Goal: Task Accomplishment & Management: Manage account settings

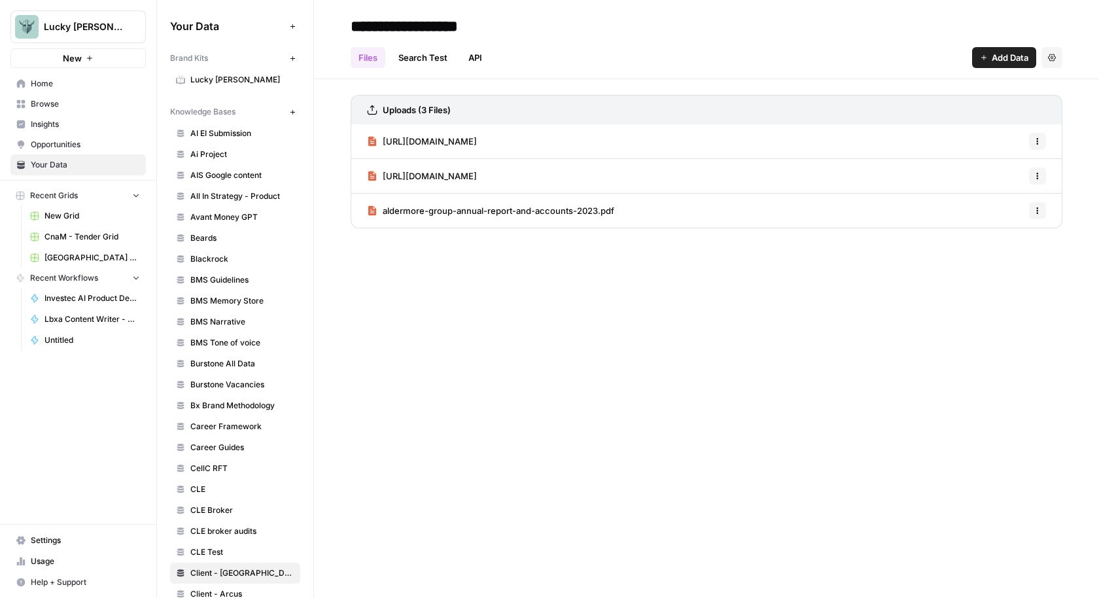
click at [53, 72] on nav "Home Browse Insights Opportunities Your Data" at bounding box center [78, 124] width 156 height 112
click at [54, 81] on span "Home" at bounding box center [85, 84] width 109 height 12
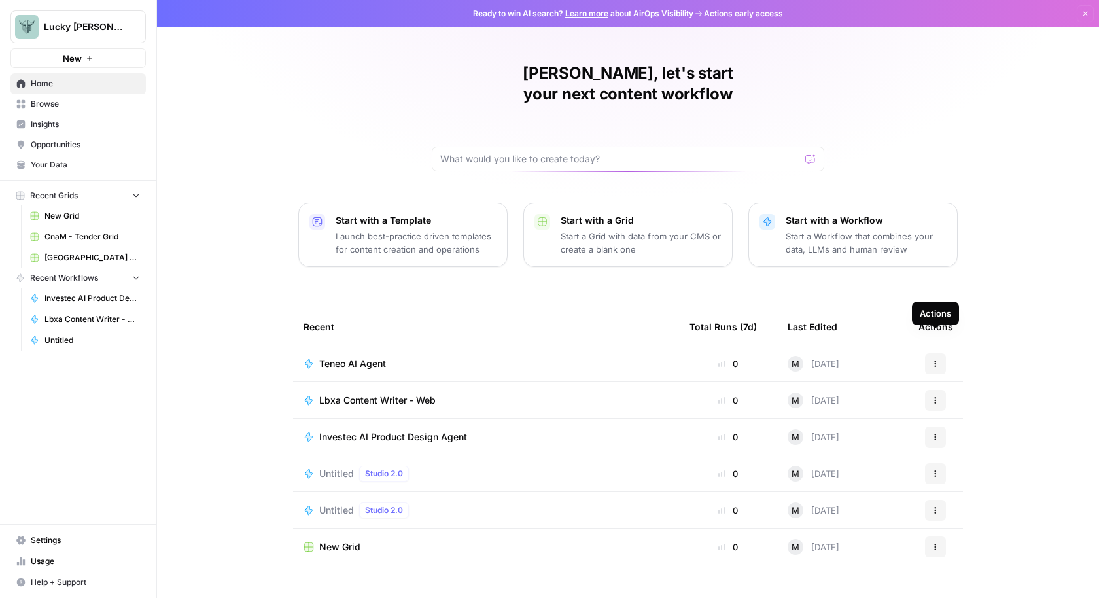
scroll to position [2, 0]
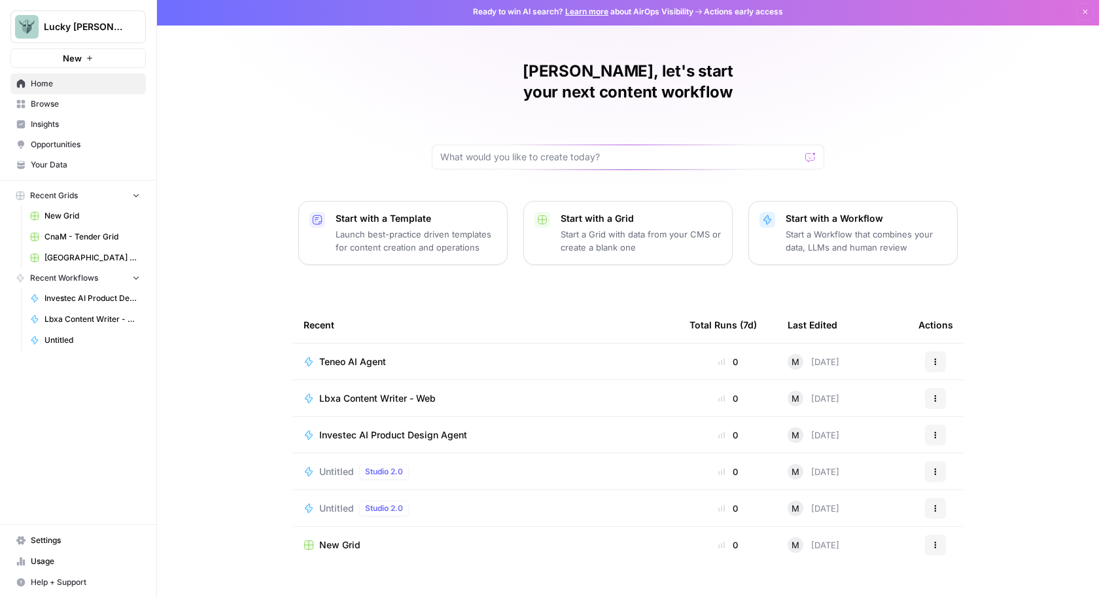
click at [83, 54] on button "New" at bounding box center [77, 58] width 135 height 20
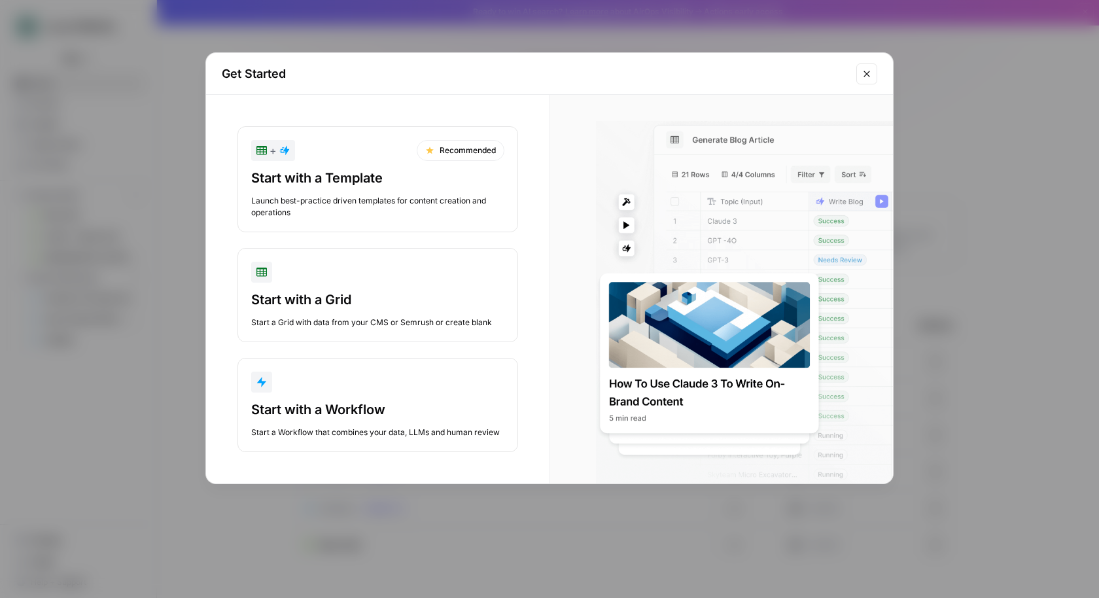
click at [867, 73] on icon "Close modal" at bounding box center [867, 74] width 6 height 6
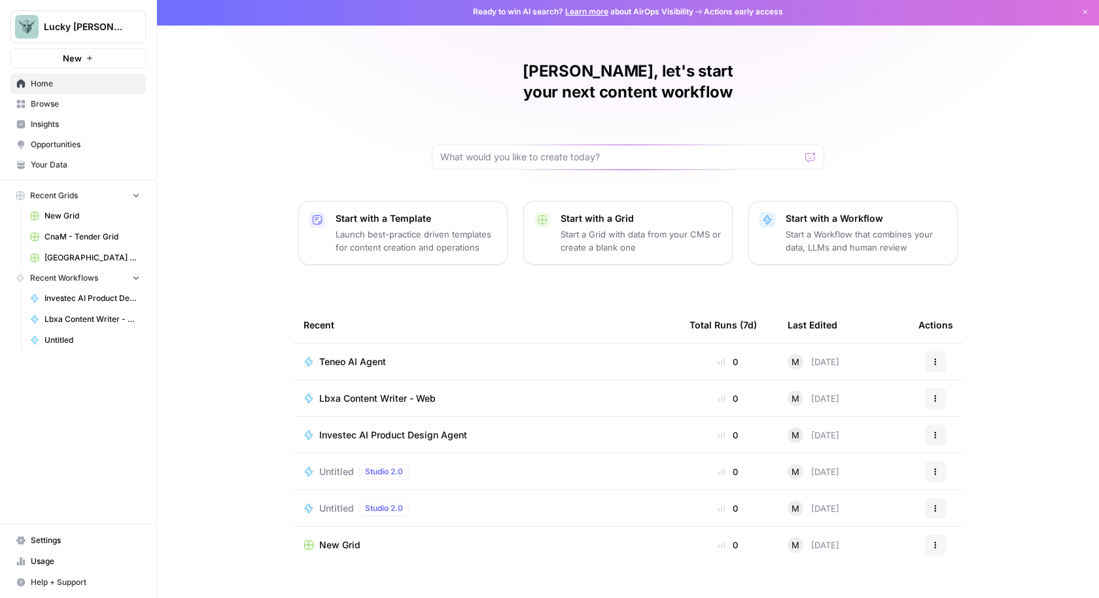
click at [96, 59] on button "New" at bounding box center [77, 58] width 135 height 20
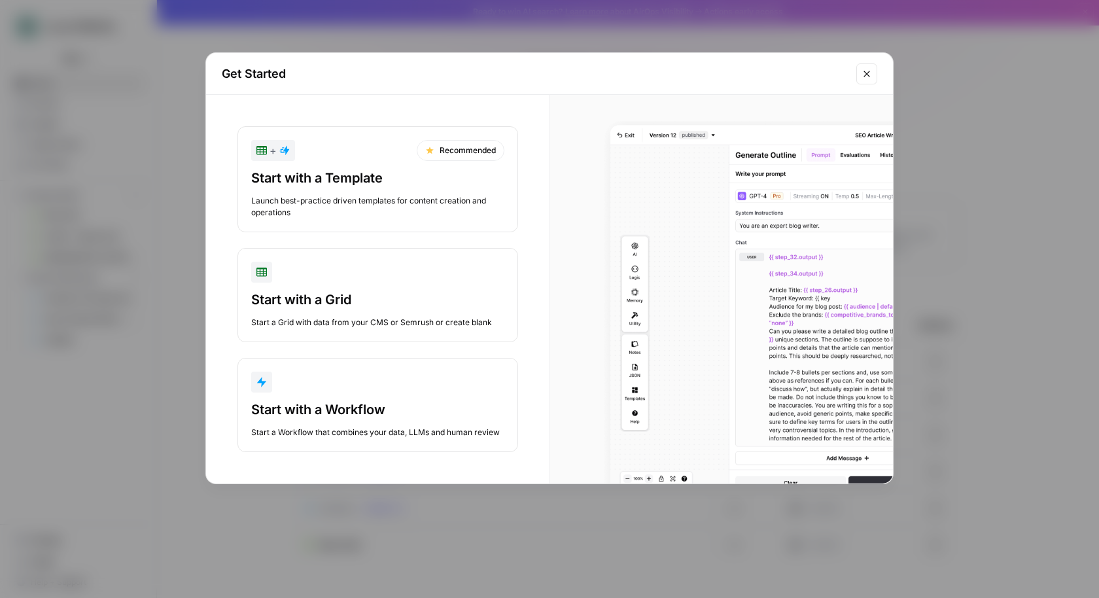
click at [400, 385] on div "button" at bounding box center [377, 382] width 253 height 21
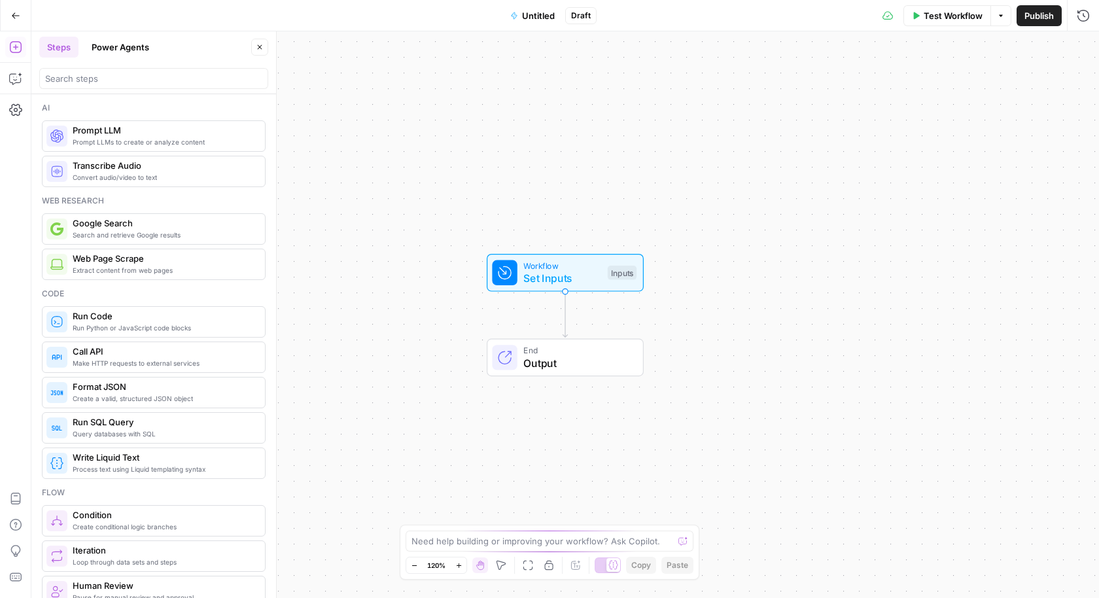
click at [137, 49] on button "Power Agents" at bounding box center [120, 47] width 73 height 21
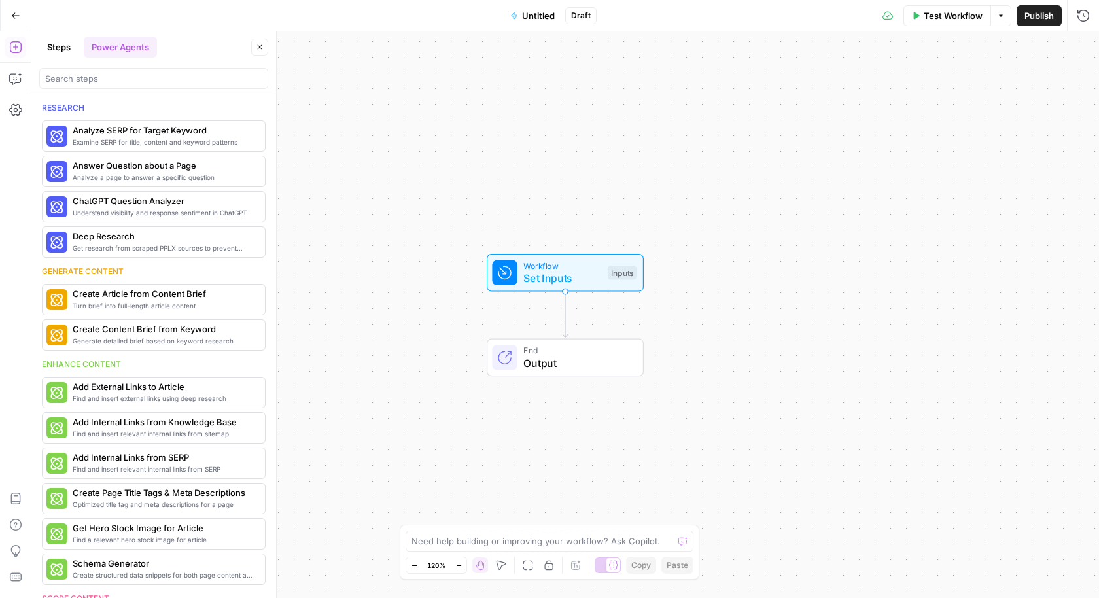
click at [262, 45] on icon "button" at bounding box center [260, 47] width 5 height 5
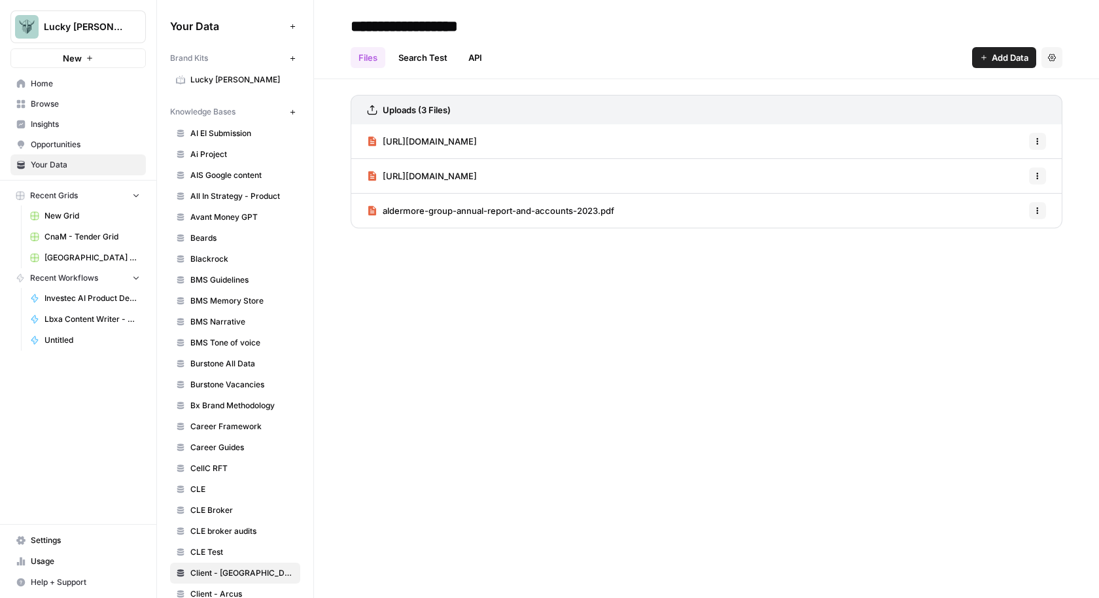
click at [31, 87] on span "Home" at bounding box center [85, 84] width 109 height 12
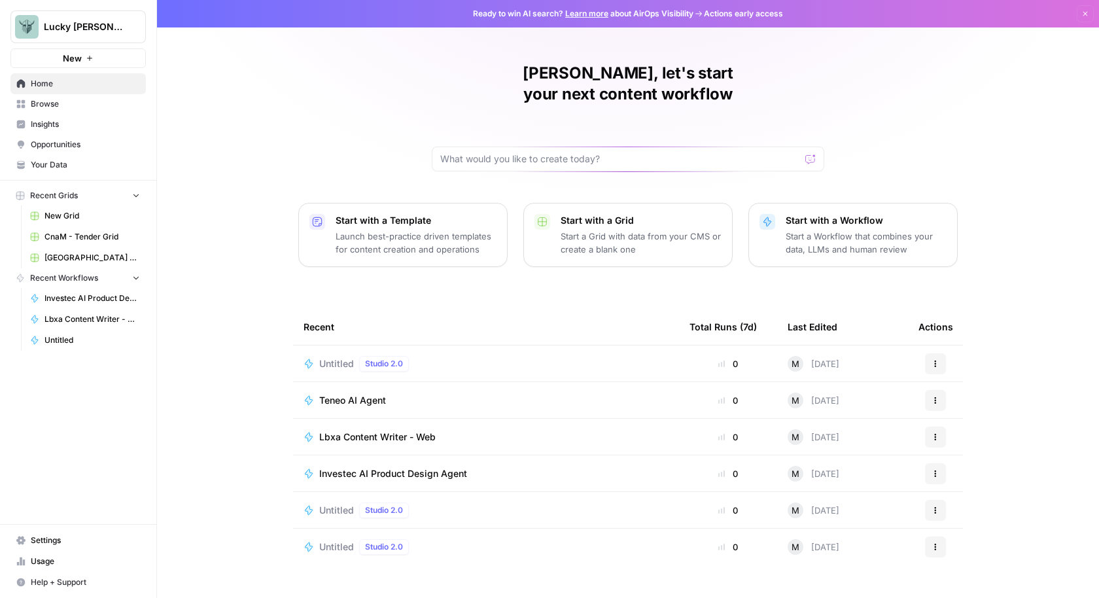
click at [933, 360] on icon "button" at bounding box center [936, 364] width 8 height 8
click at [967, 410] on button "Delete" at bounding box center [998, 402] width 135 height 18
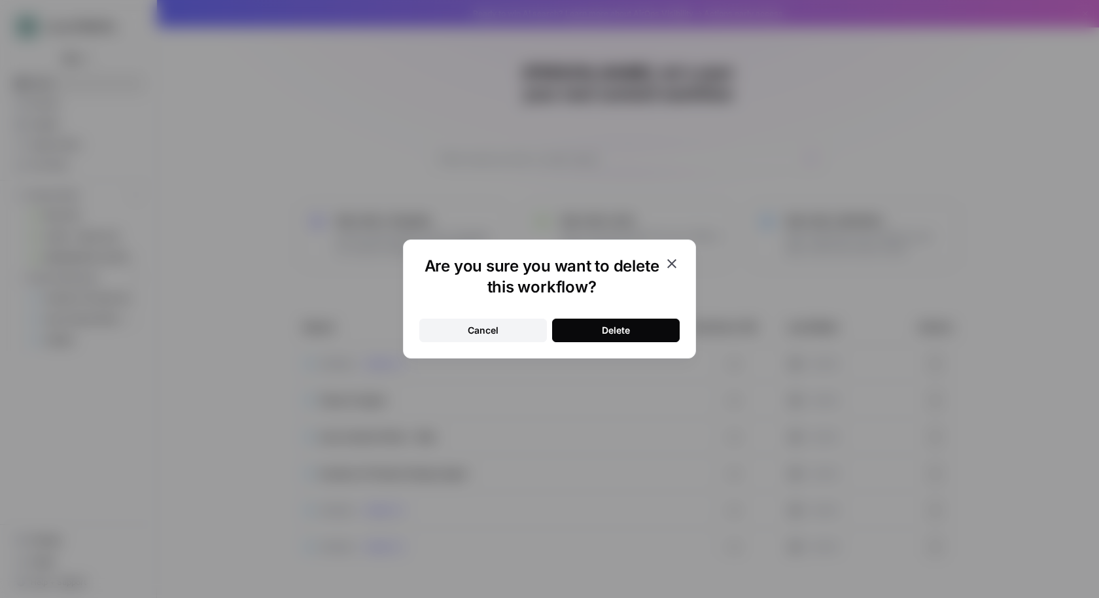
click at [593, 319] on button "Delete" at bounding box center [616, 331] width 128 height 24
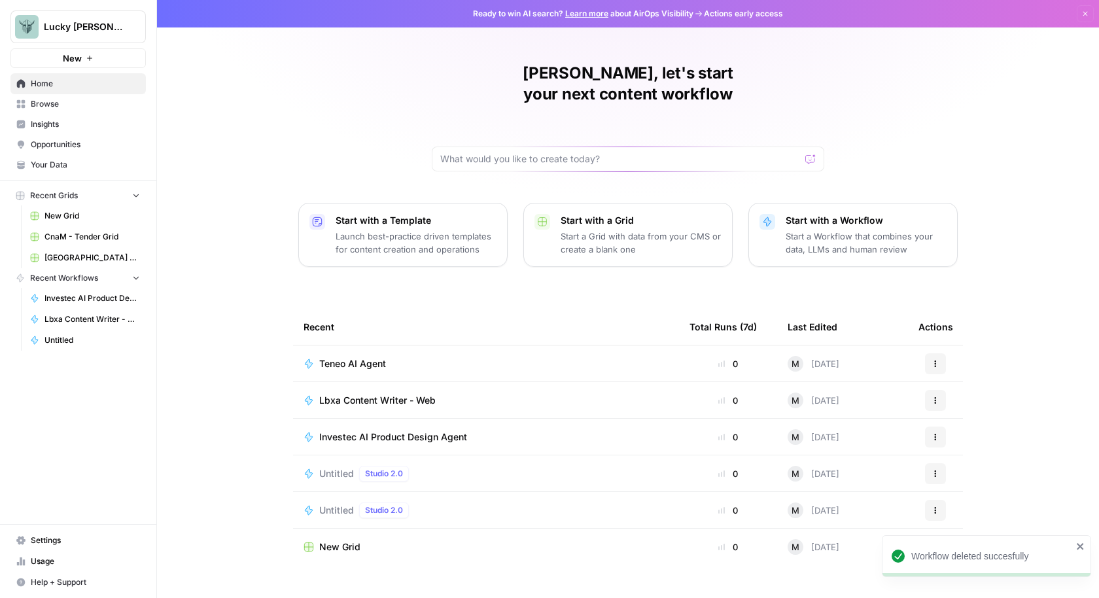
click at [939, 360] on icon "button" at bounding box center [936, 364] width 8 height 8
click at [977, 452] on span "Duplicate" at bounding box center [1003, 456] width 105 height 13
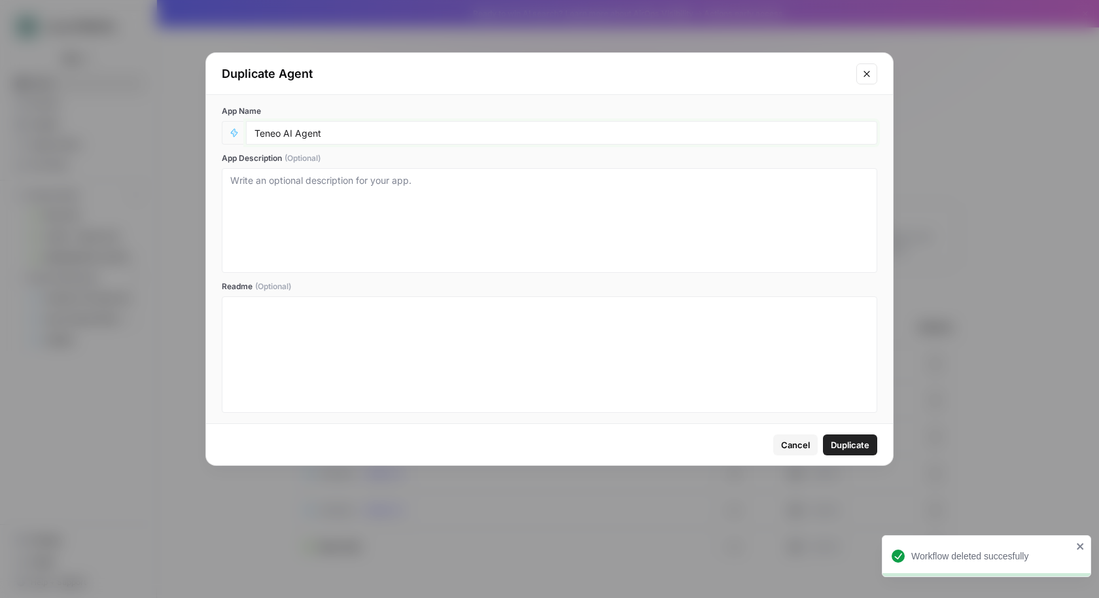
click at [344, 136] on input "Teneo AI Agent" at bounding box center [561, 133] width 614 height 12
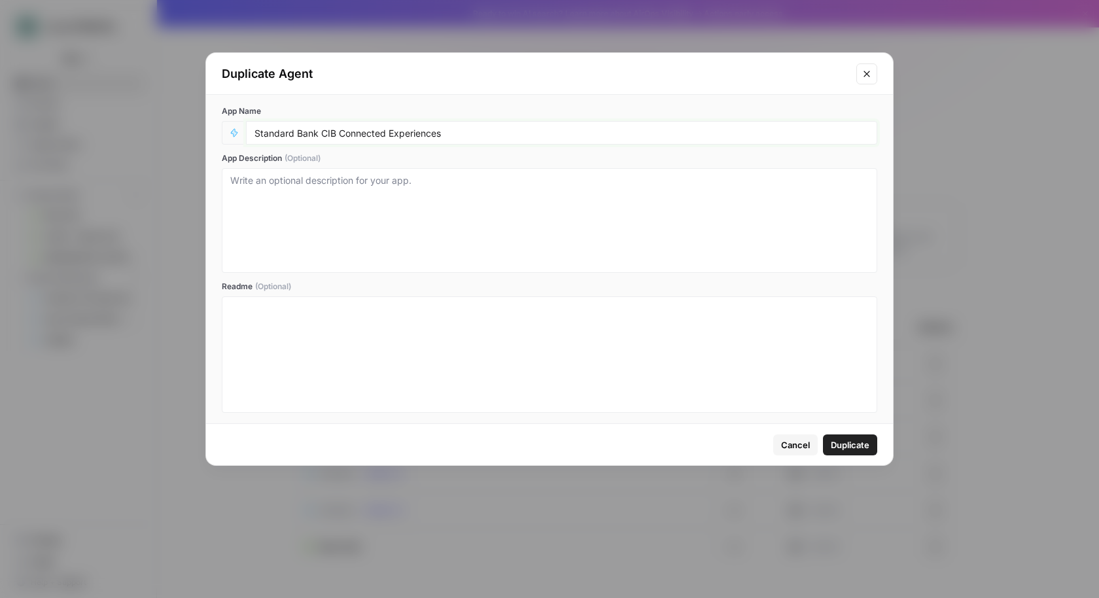
type input "Standard Bank CIB Connected Experiences"
click at [859, 443] on span "Duplicate" at bounding box center [850, 444] width 39 height 13
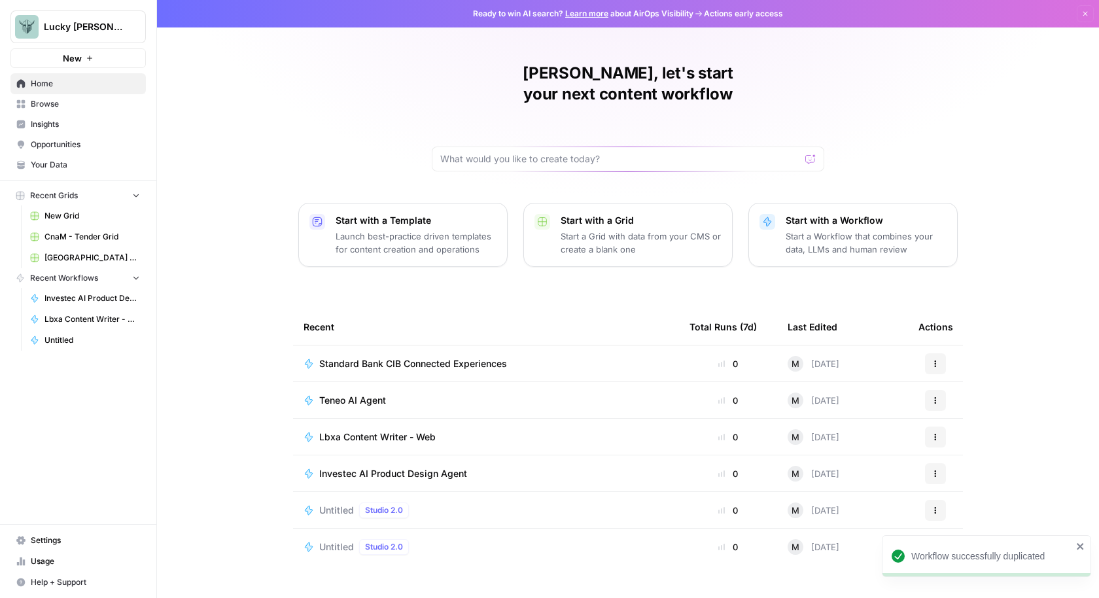
click at [440, 357] on span "Standard Bank CIB Connected Experiences" at bounding box center [413, 363] width 188 height 13
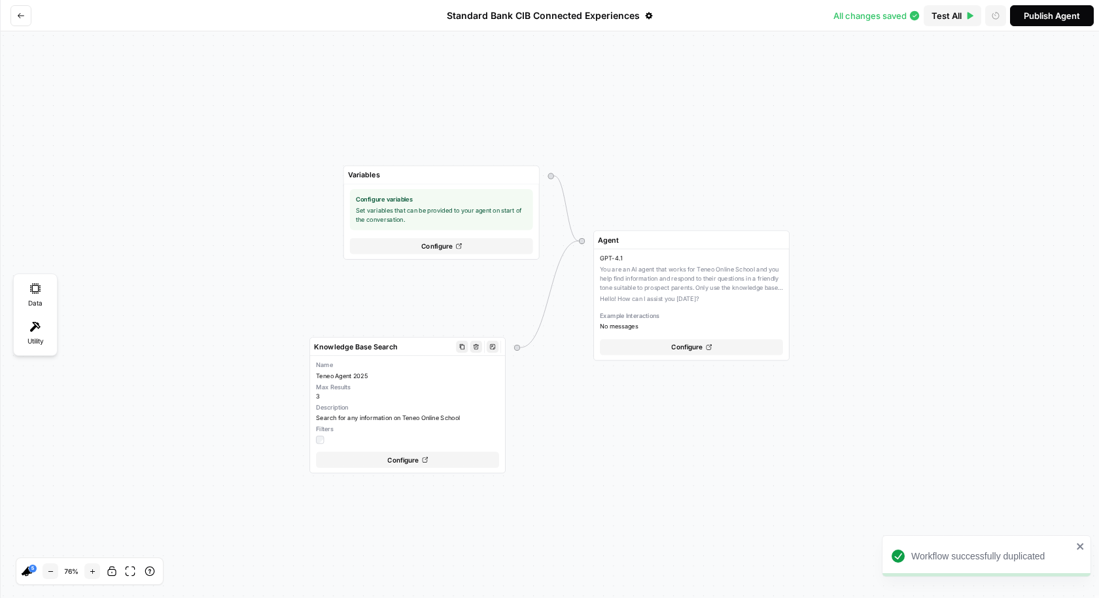
click at [425, 457] on icon at bounding box center [424, 459] width 5 height 5
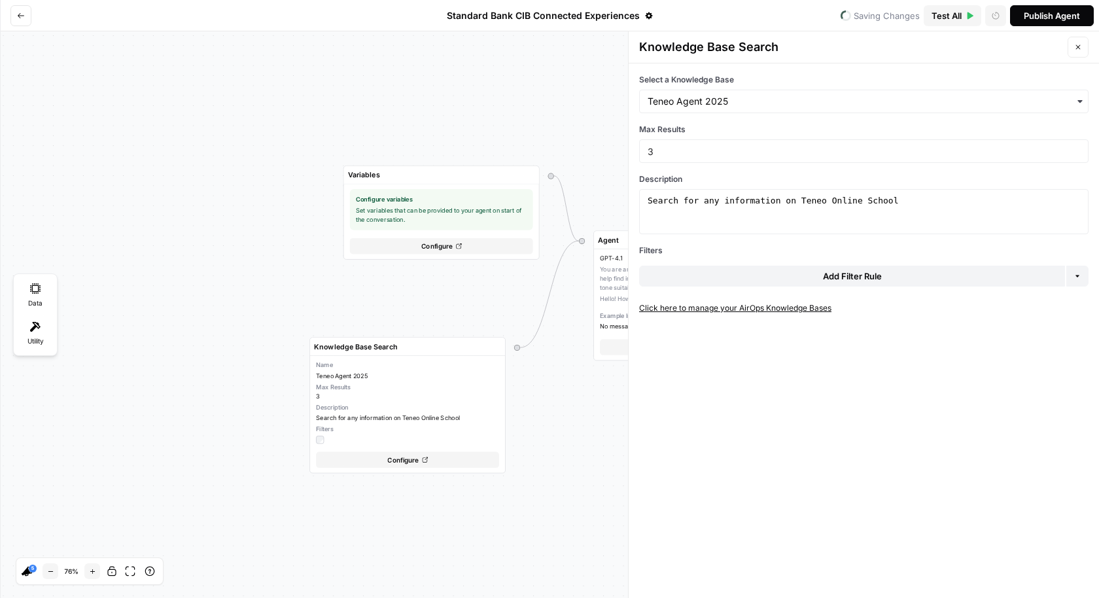
click at [709, 309] on link "Click here to manage your AirOps Knowledge Bases" at bounding box center [863, 308] width 449 height 12
click at [514, 130] on div "Variables Configure variables Set variables that can be provided to your agent …" at bounding box center [549, 314] width 1099 height 567
click at [618, 295] on div "GPT-4.1 You are an AI agent that works for Teneo Online School and you help fin…" at bounding box center [691, 292] width 183 height 77
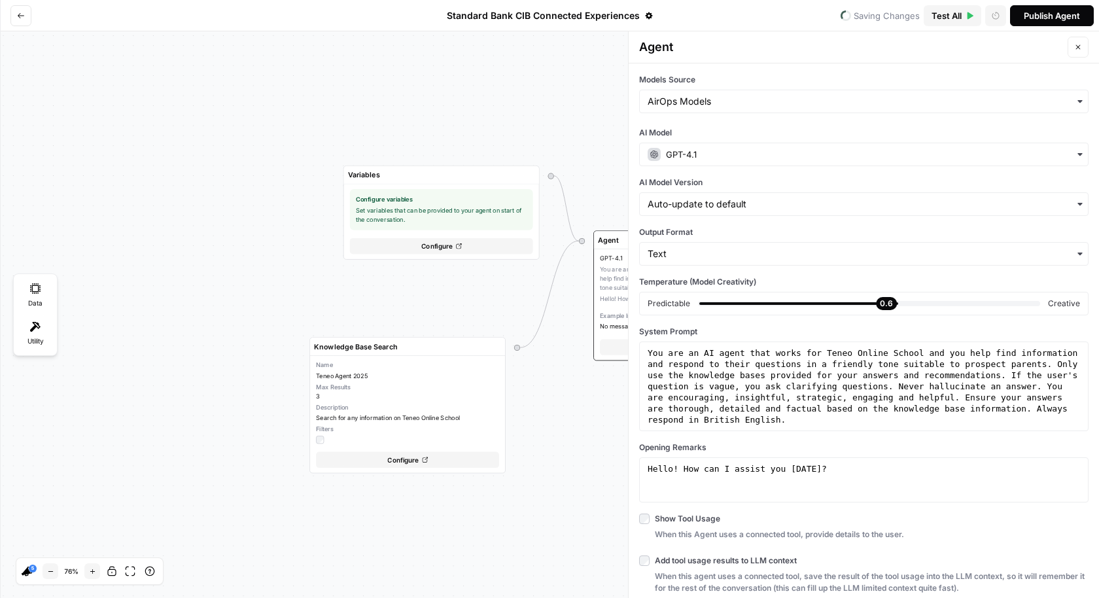
click at [851, 164] on div "GPT-4.1" at bounding box center [863, 155] width 449 height 24
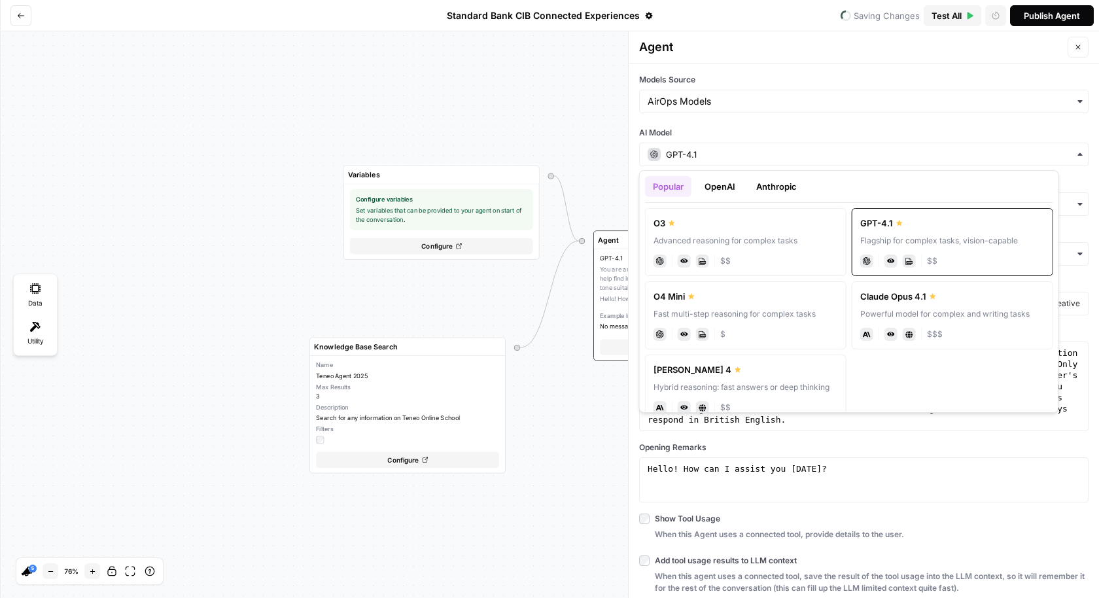
click at [851, 164] on div "GPT-4.1" at bounding box center [863, 155] width 449 height 24
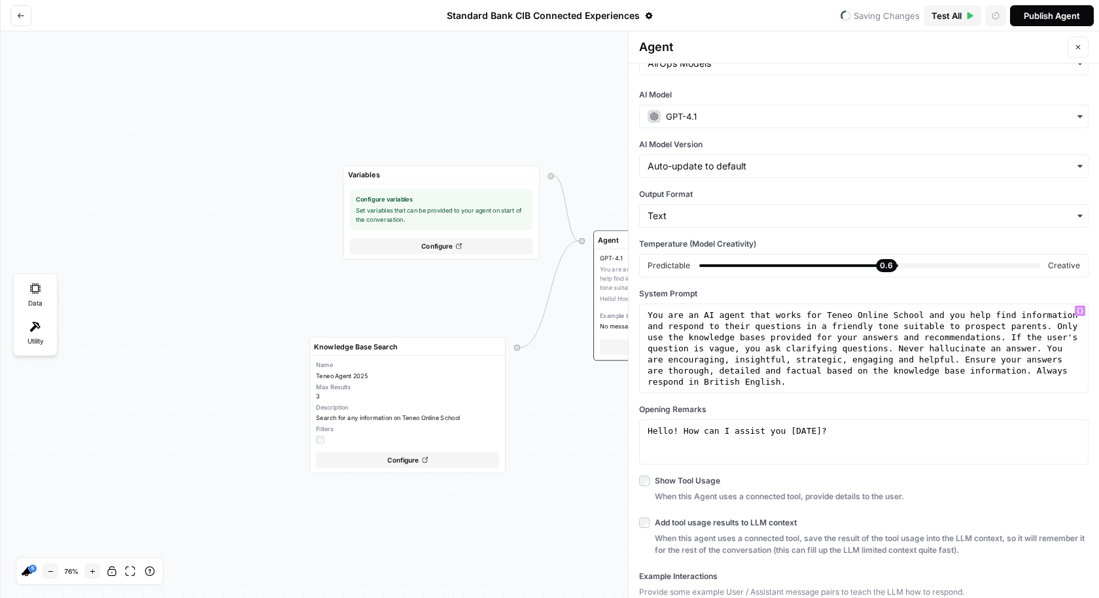
scroll to position [42, 0]
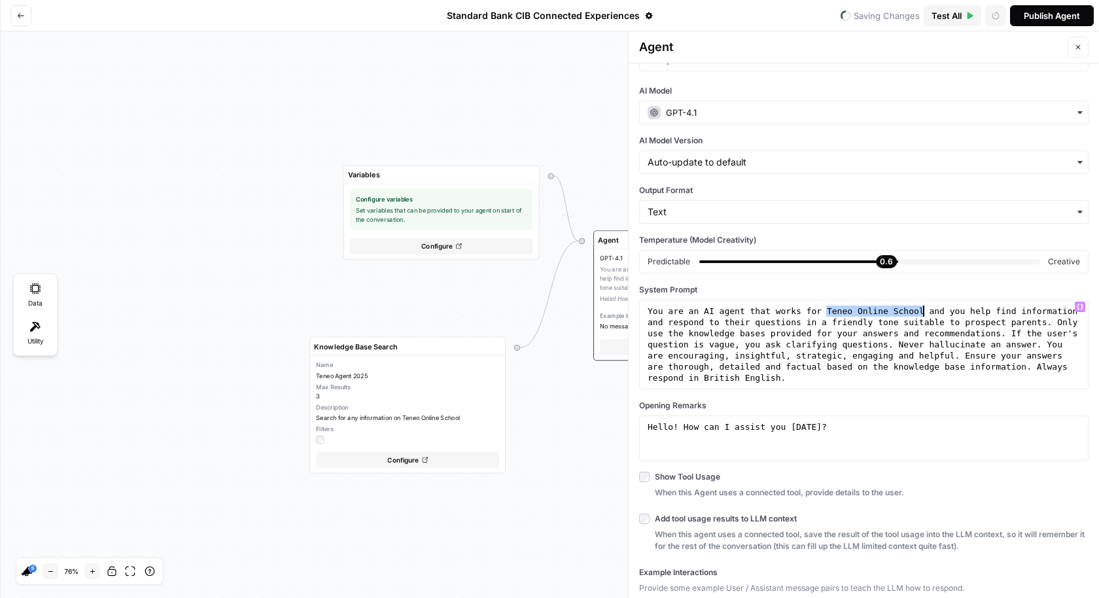
drag, startPoint x: 825, startPoint y: 307, endPoint x: 921, endPoint y: 304, distance: 96.2
click at [921, 306] on div "You are an AI agent that works for Teneo Online School and you help find inform…" at bounding box center [864, 423] width 438 height 234
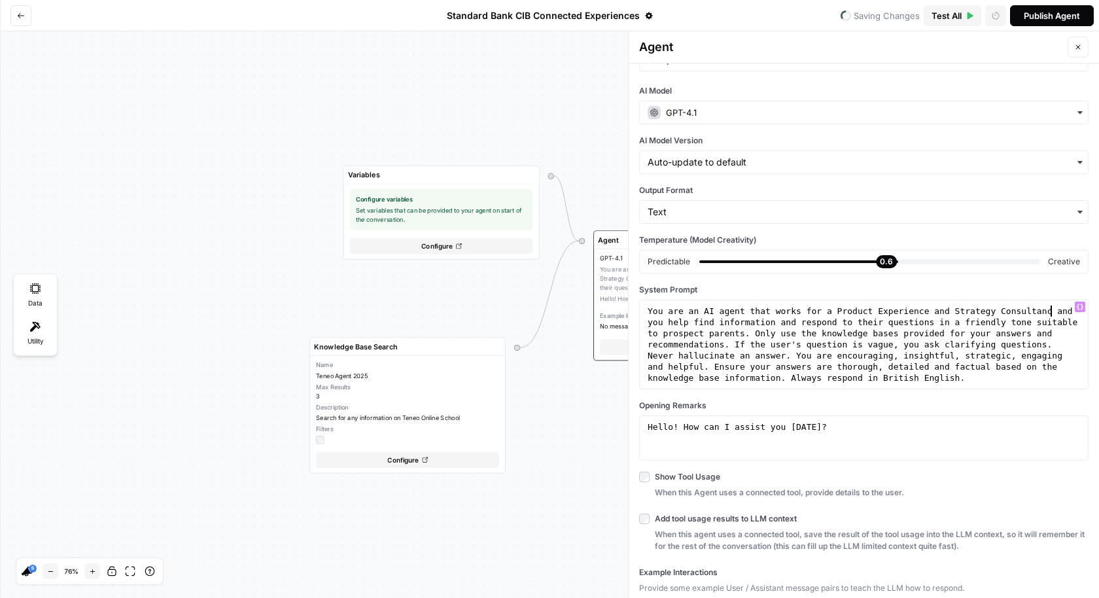
scroll to position [0, 31]
drag, startPoint x: 1036, startPoint y: 321, endPoint x: 745, endPoint y: 330, distance: 291.3
click at [745, 330] on div "You are an AI agent that works for a Product Experience and Strategy Consultanc…" at bounding box center [864, 423] width 438 height 234
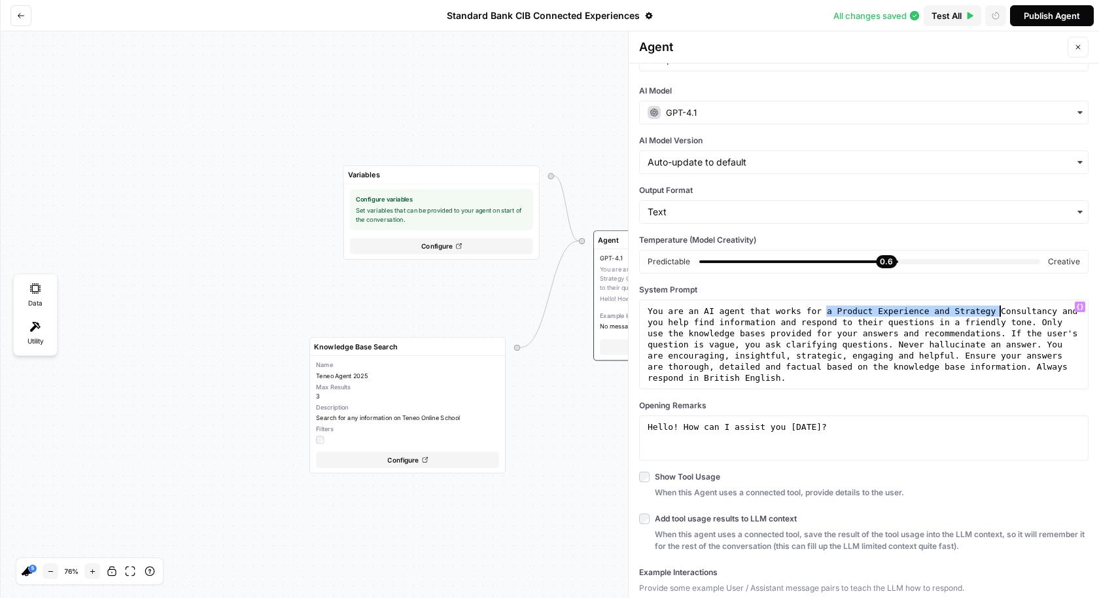
drag, startPoint x: 826, startPoint y: 308, endPoint x: 979, endPoint y: 310, distance: 153.1
click at [979, 310] on div "You are an AI agent that works for a Product Experience and Strategy Consultanc…" at bounding box center [864, 423] width 438 height 234
click at [1038, 318] on div "You are an AI agent that works for a Product Experience and Strategy Consultanc…" at bounding box center [864, 423] width 438 height 234
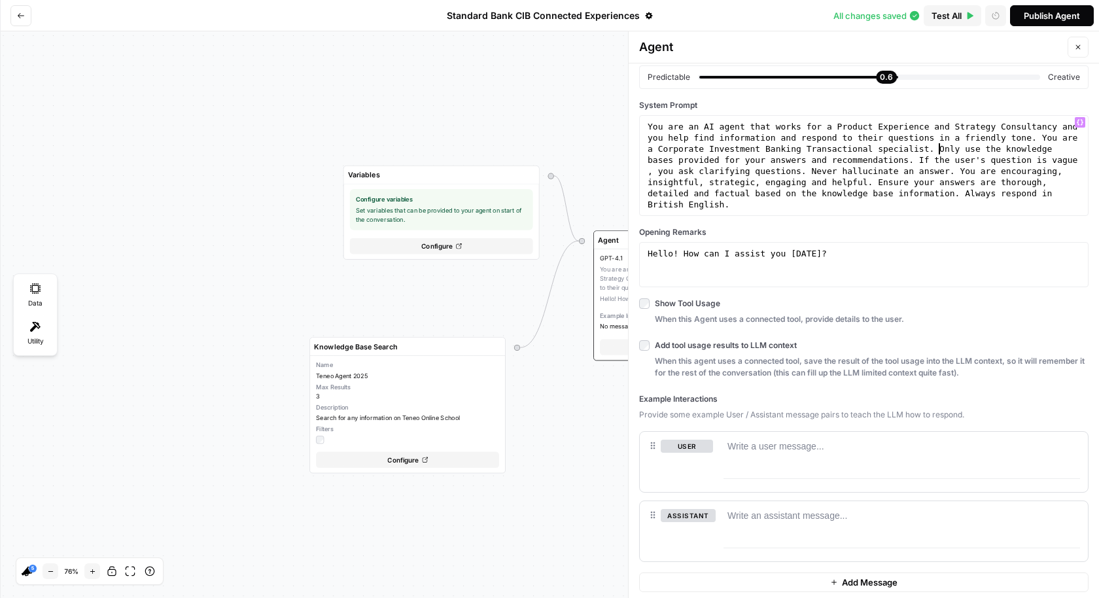
scroll to position [0, 0]
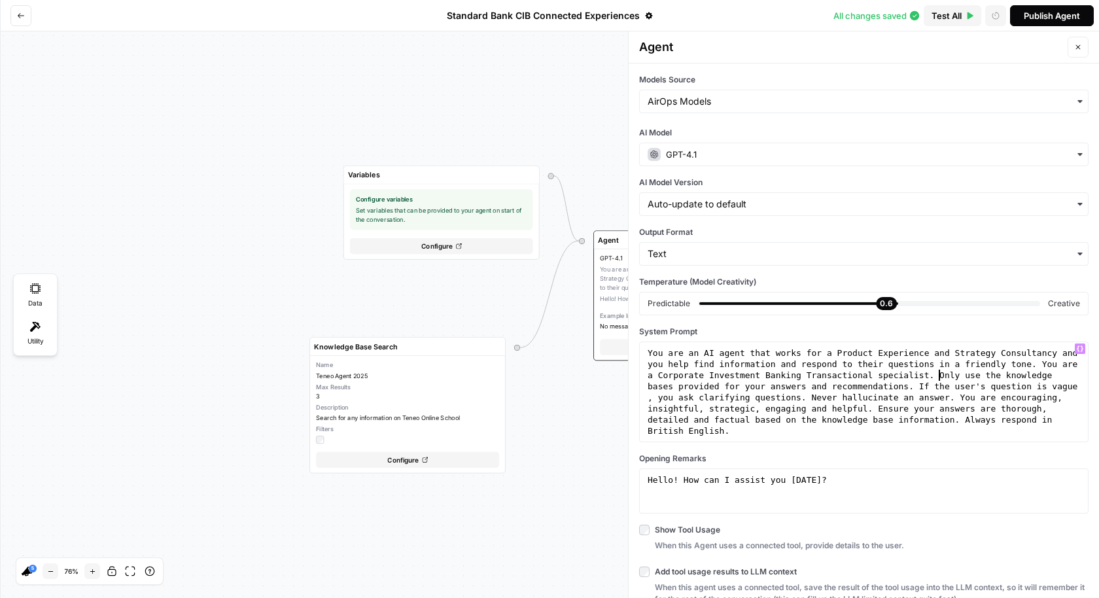
type textarea "**********"
click at [551, 455] on div "Variables Configure variables Set variables that can be provided to your agent …" at bounding box center [549, 314] width 1099 height 567
click at [446, 439] on label at bounding box center [407, 440] width 183 height 8
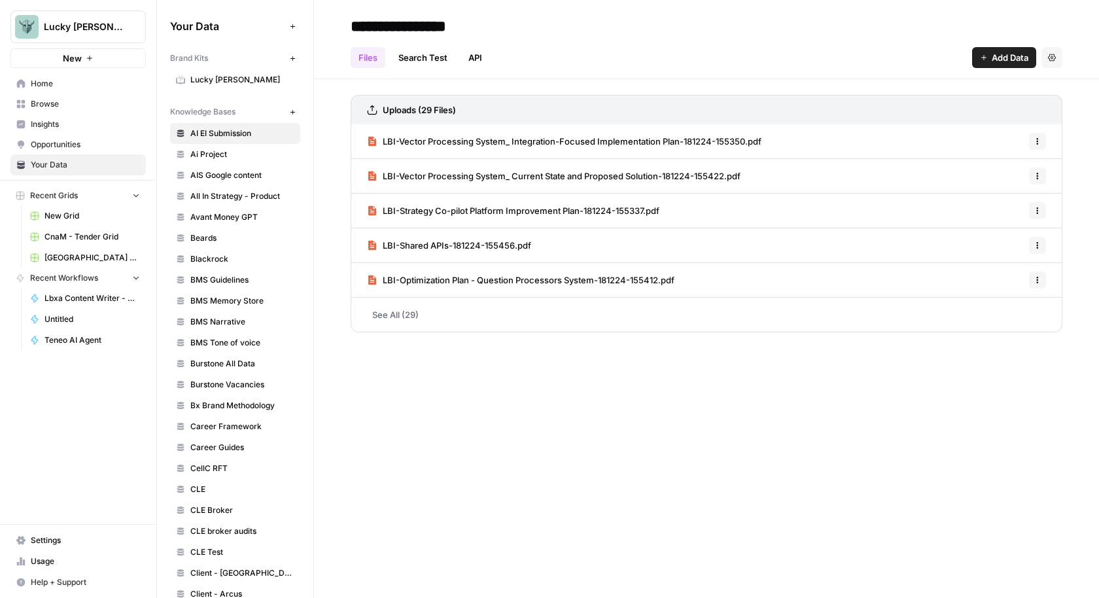
click at [294, 115] on button "New" at bounding box center [293, 112] width 16 height 16
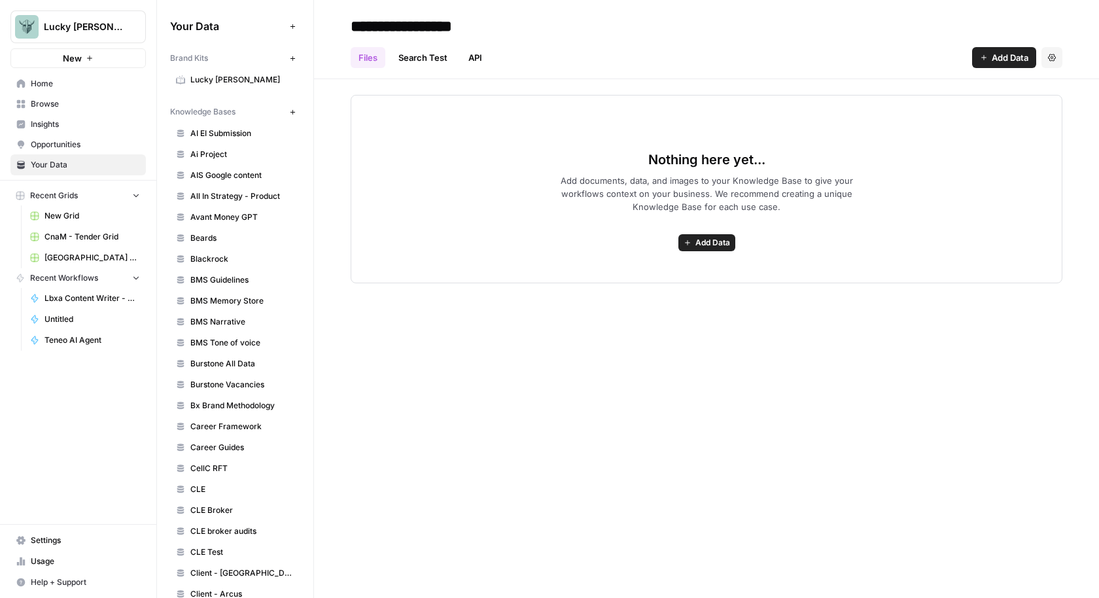
type input "**********"
click at [648, 342] on div "**********" at bounding box center [706, 299] width 785 height 598
click at [695, 237] on span "Add Data" at bounding box center [712, 243] width 35 height 12
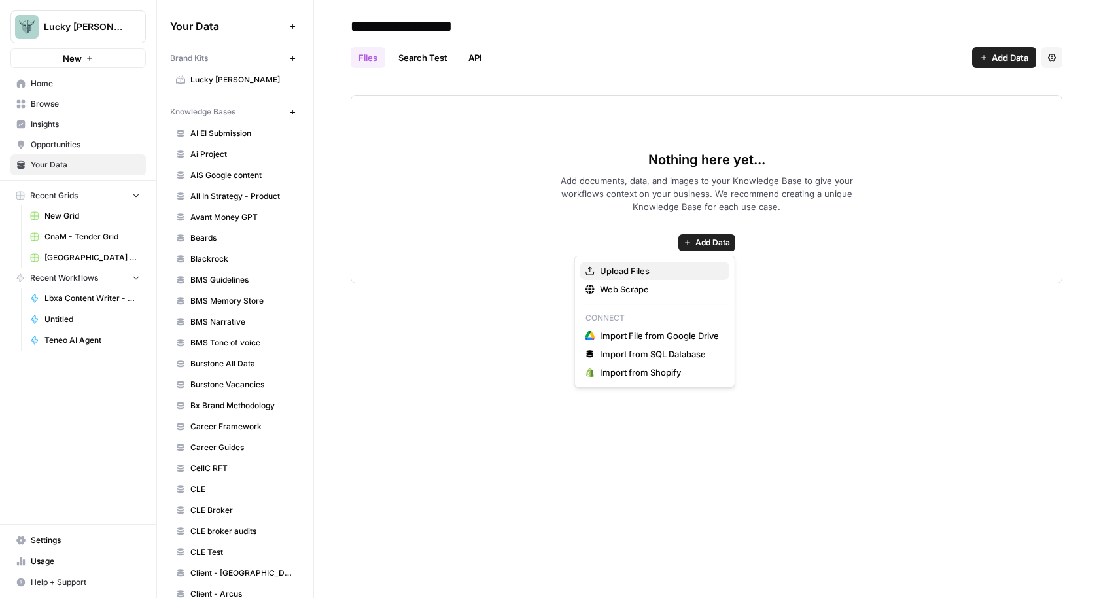
click at [642, 266] on span "Upload Files" at bounding box center [659, 270] width 119 height 13
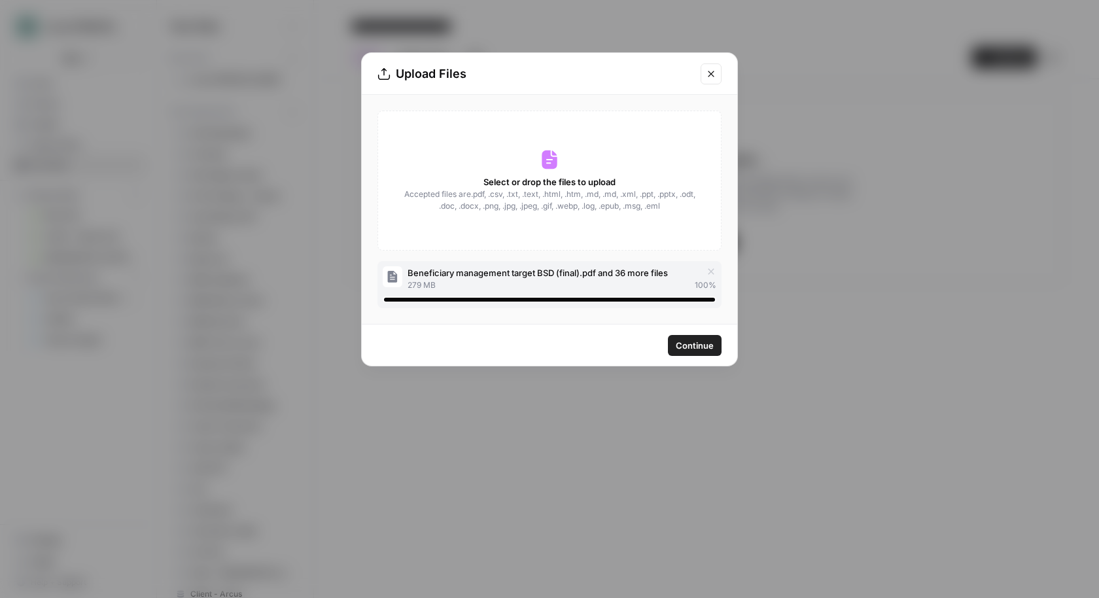
click at [708, 351] on span "Continue" at bounding box center [695, 345] width 38 height 13
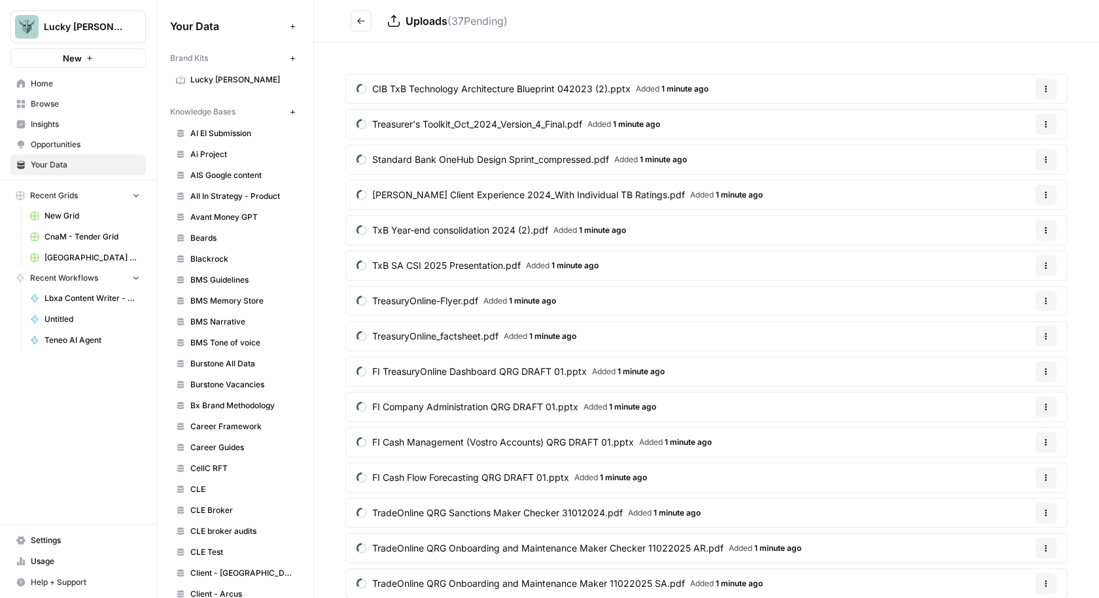
click at [367, 20] on button "Go back" at bounding box center [361, 20] width 21 height 21
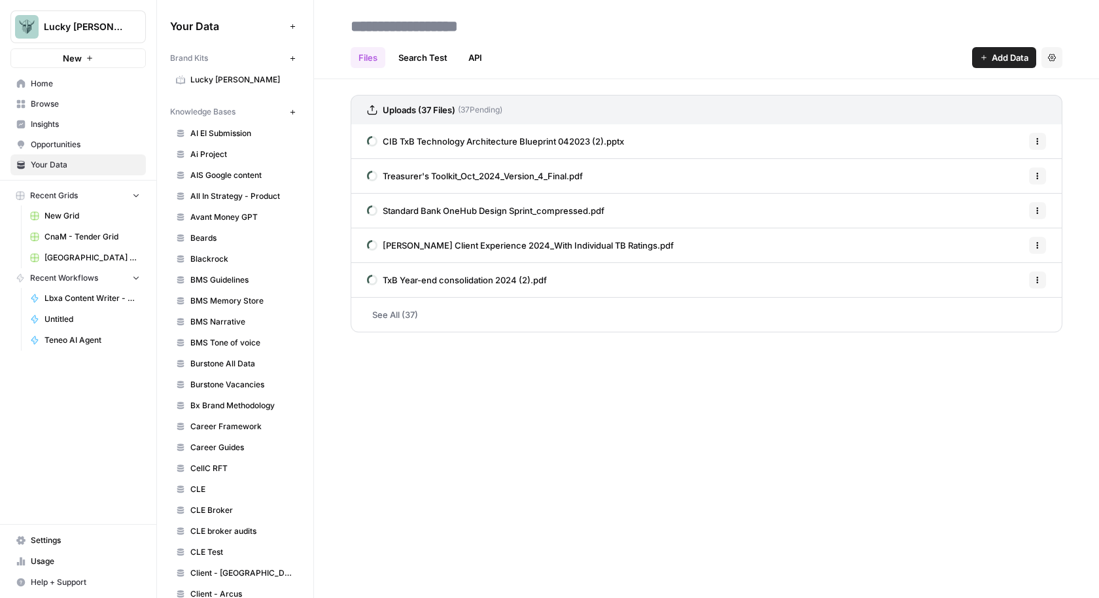
click at [996, 54] on span "Add Data" at bounding box center [1010, 57] width 37 height 13
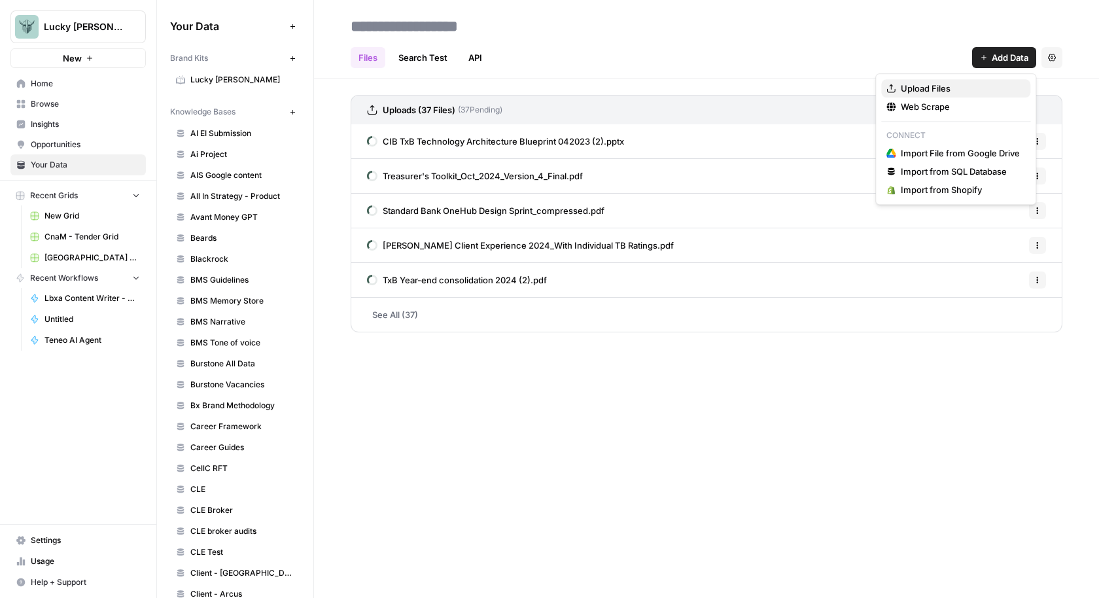
click at [946, 82] on span "Upload Files" at bounding box center [960, 88] width 119 height 13
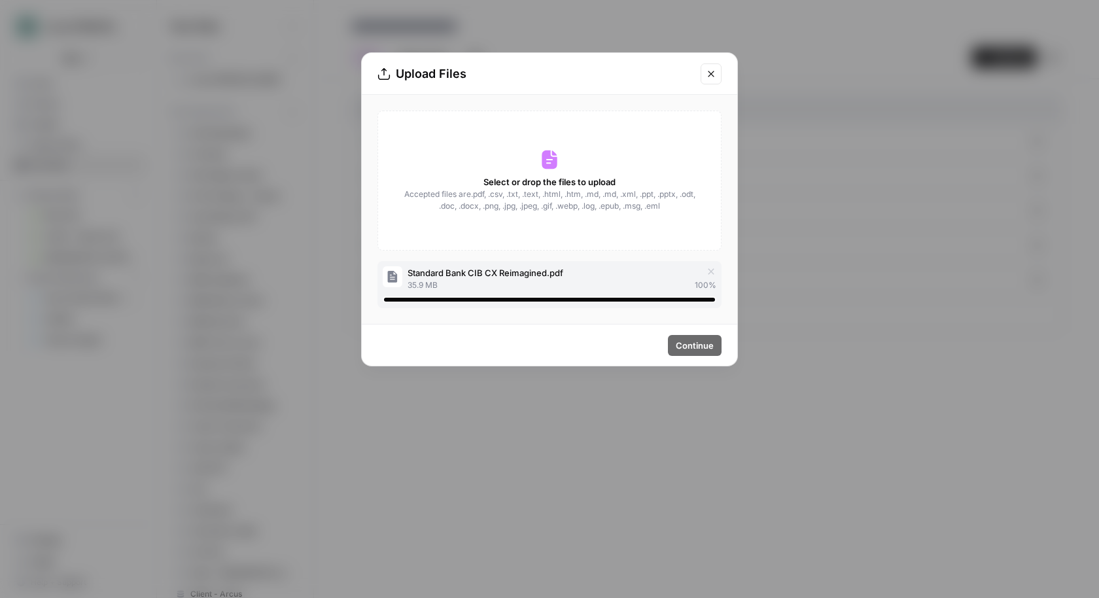
click at [694, 343] on span "Continue" at bounding box center [695, 345] width 38 height 13
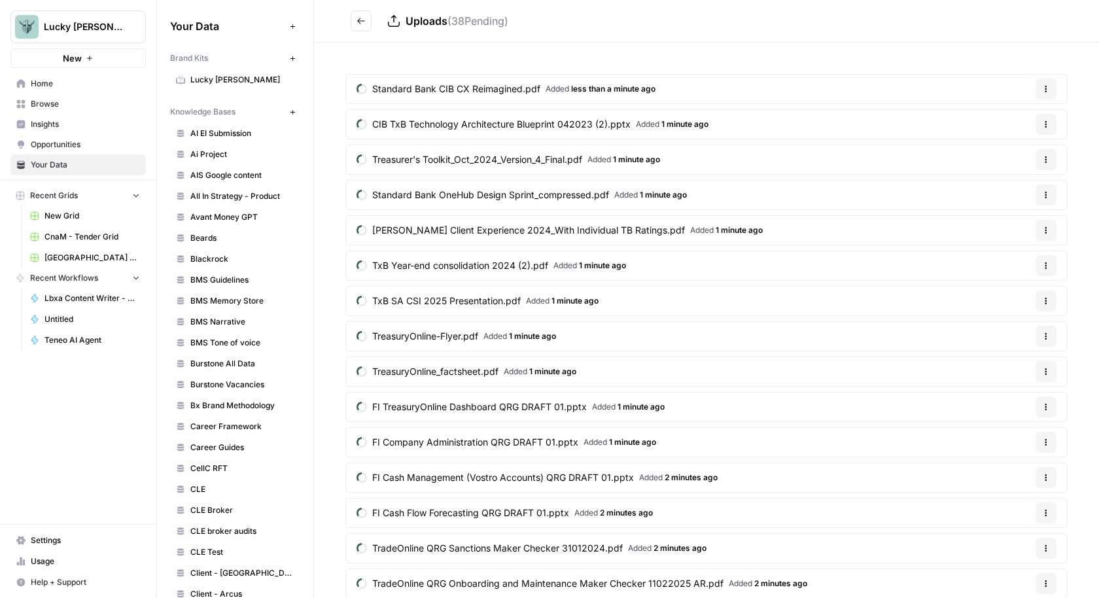
click at [367, 20] on button "Go back" at bounding box center [361, 20] width 21 height 21
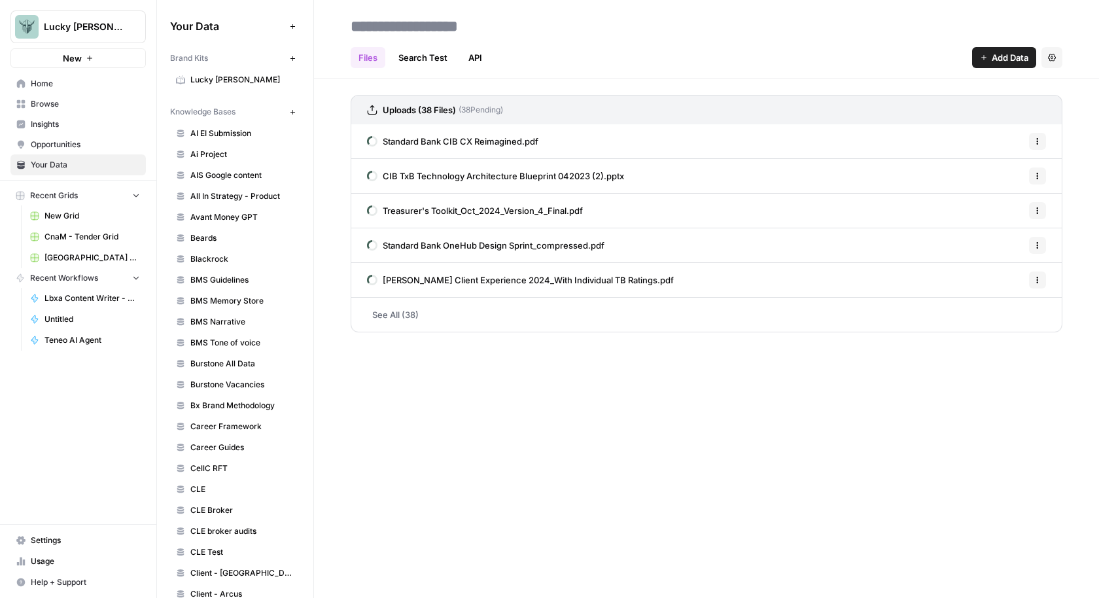
click at [398, 317] on link "See All (38)" at bounding box center [707, 315] width 712 height 34
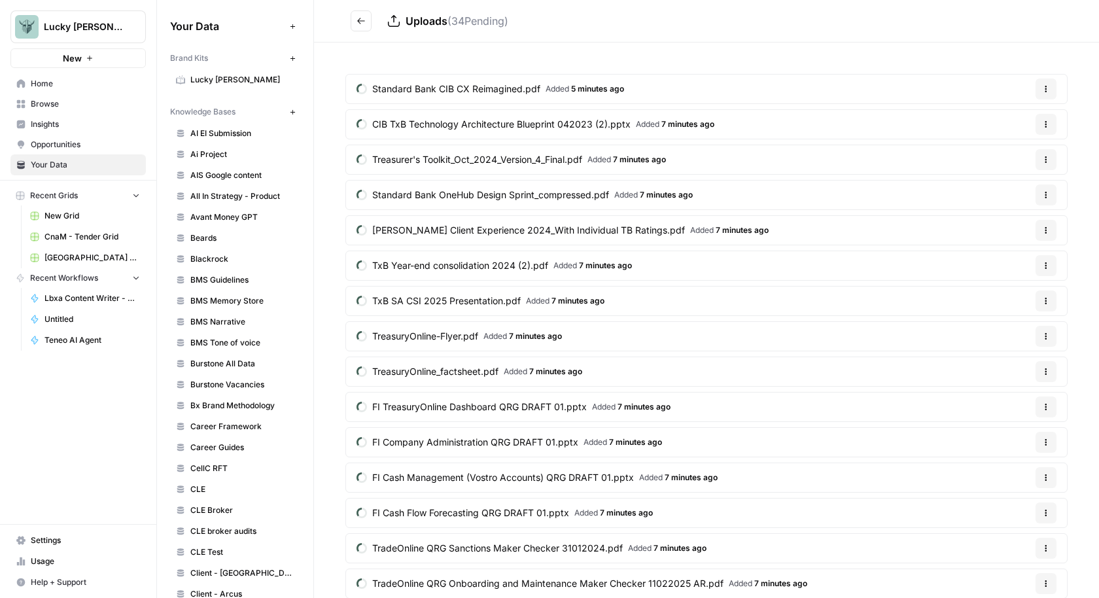
click at [362, 17] on icon "Go back" at bounding box center [361, 20] width 9 height 9
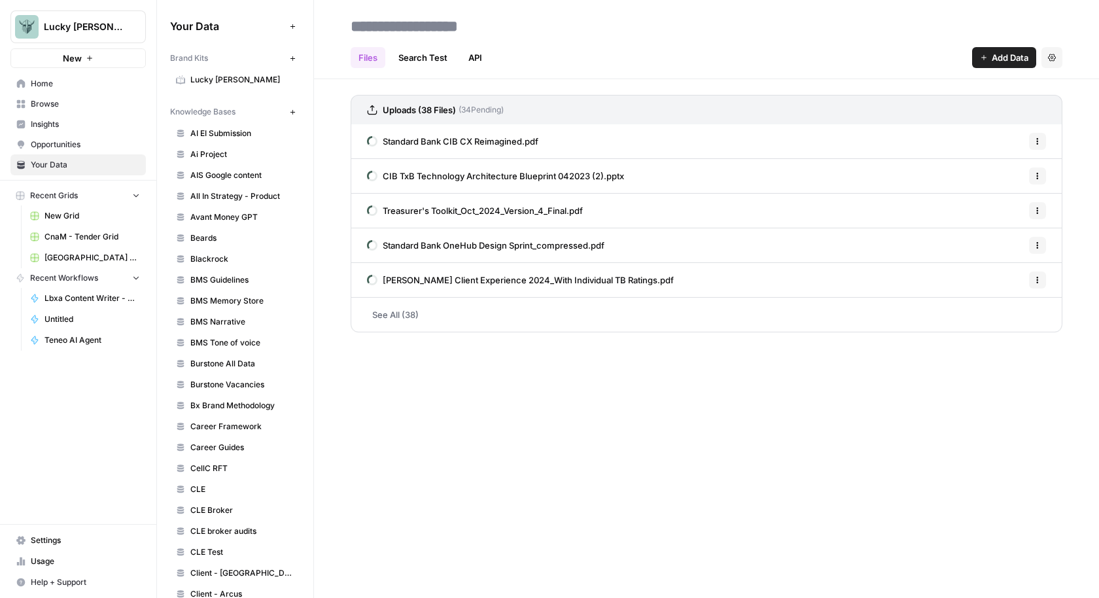
click at [408, 315] on link "See All (38)" at bounding box center [707, 315] width 712 height 34
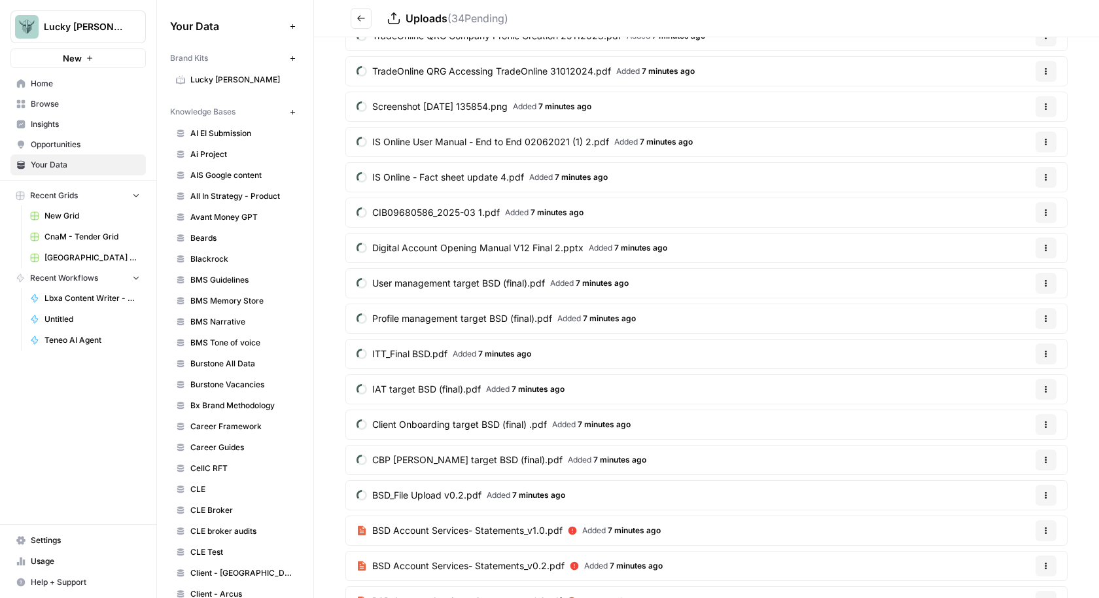
scroll to position [826, 0]
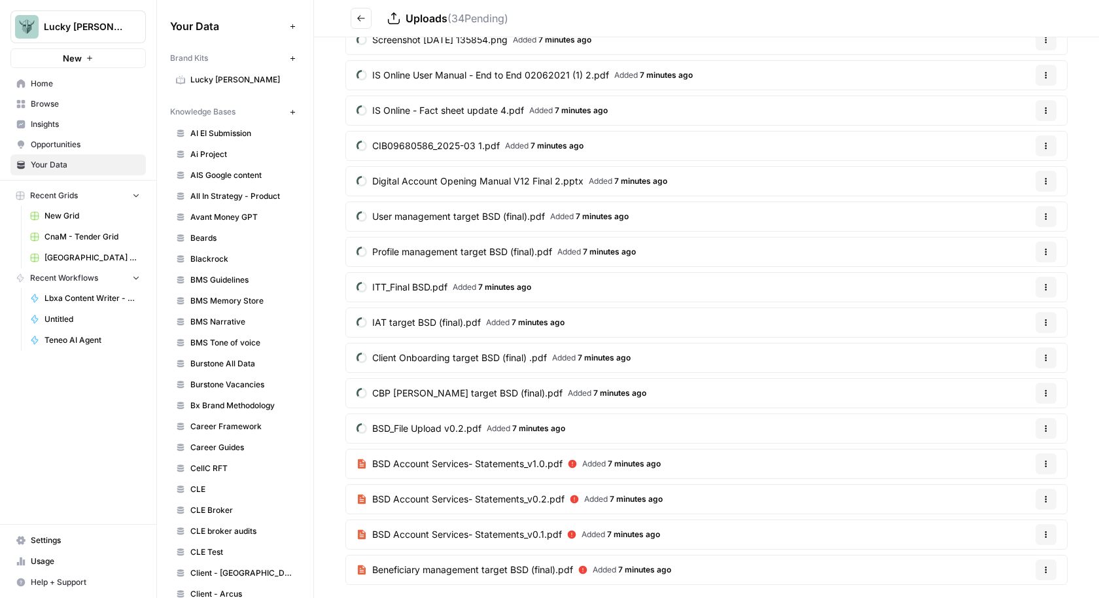
click at [1044, 460] on icon "button" at bounding box center [1046, 464] width 8 height 8
click at [236, 126] on link "AI EI Submission" at bounding box center [235, 133] width 130 height 21
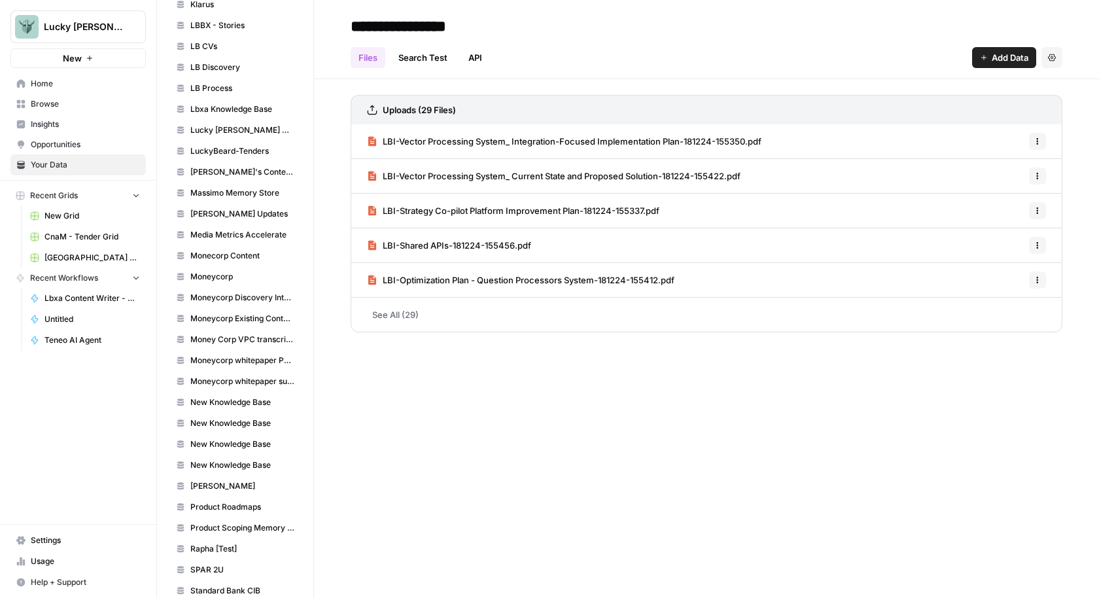
scroll to position [1331, 0]
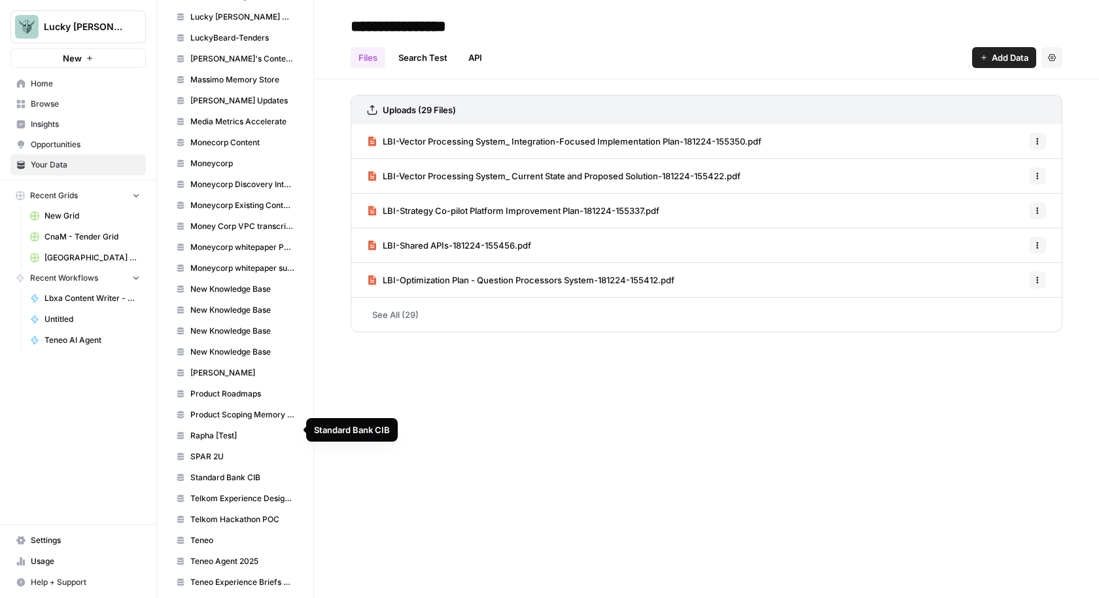
click at [219, 472] on span "Standard Bank CIB" at bounding box center [242, 478] width 104 height 12
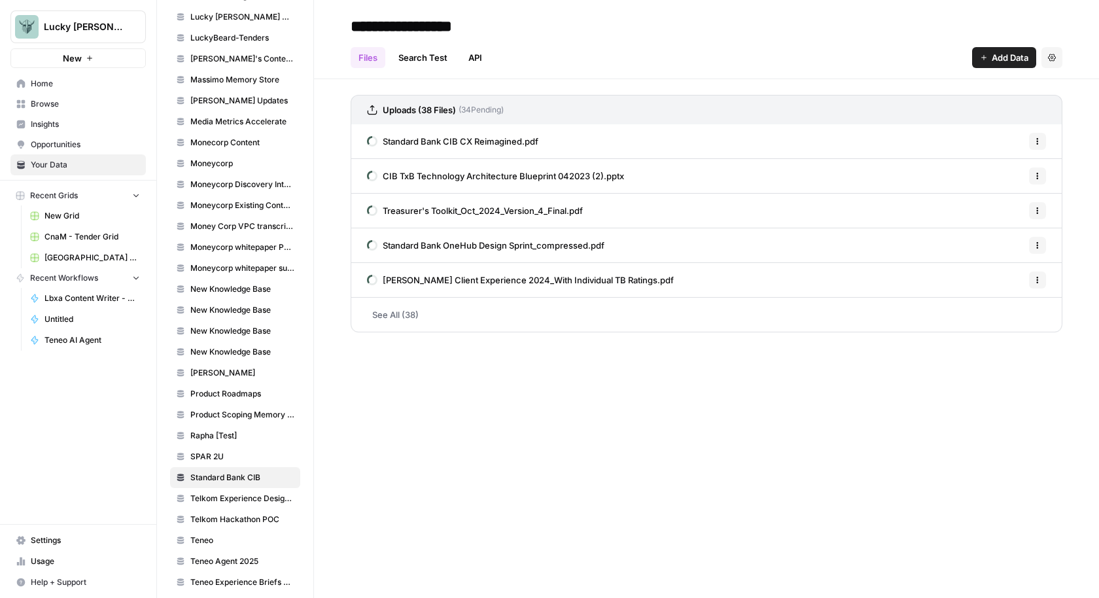
click at [410, 311] on link "See All (38)" at bounding box center [707, 315] width 712 height 34
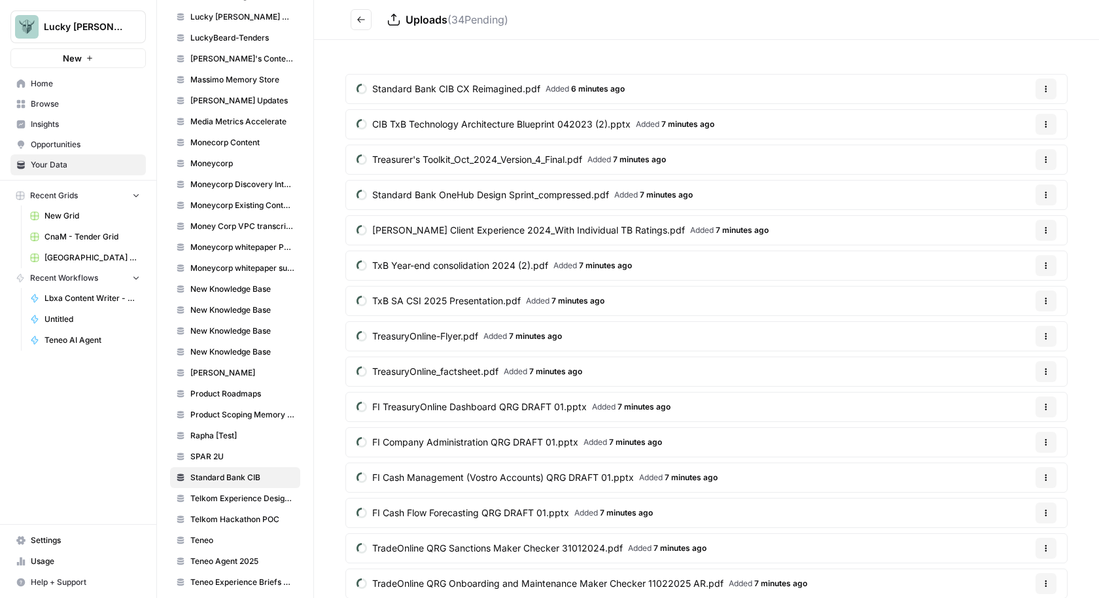
scroll to position [826, 0]
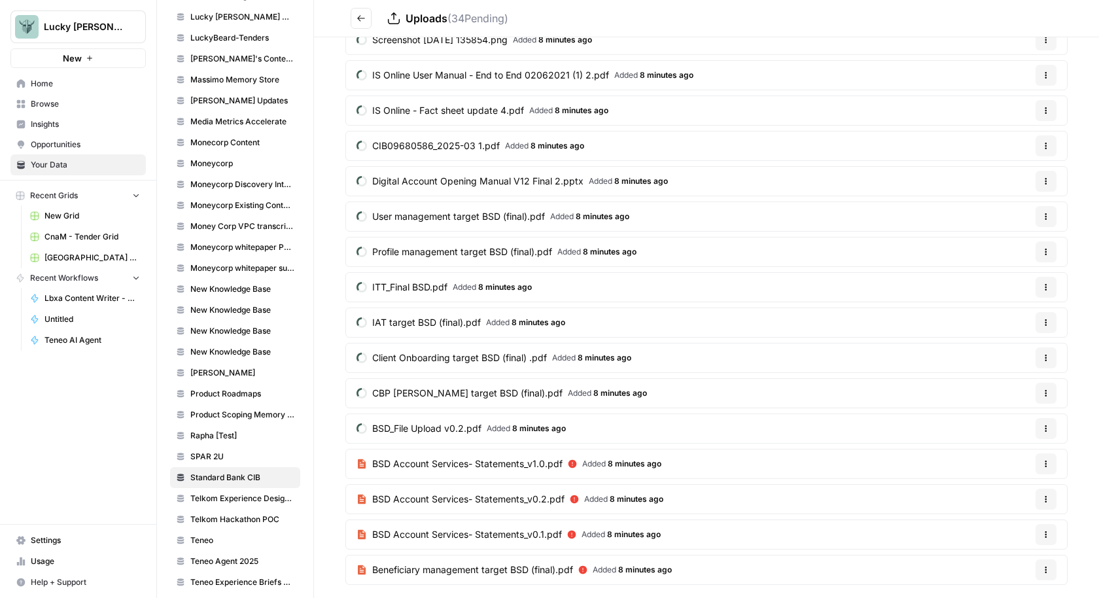
click at [1044, 460] on icon "button" at bounding box center [1046, 464] width 8 height 8
click at [1021, 480] on button "Delete File" at bounding box center [1015, 474] width 73 height 18
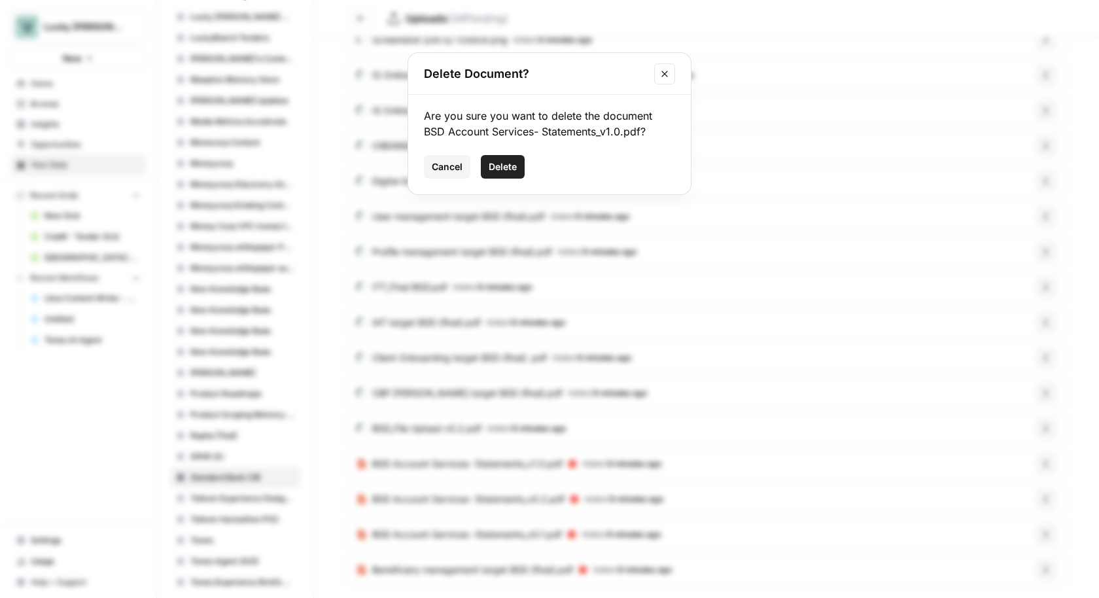
click at [519, 162] on button "Delete" at bounding box center [503, 167] width 44 height 24
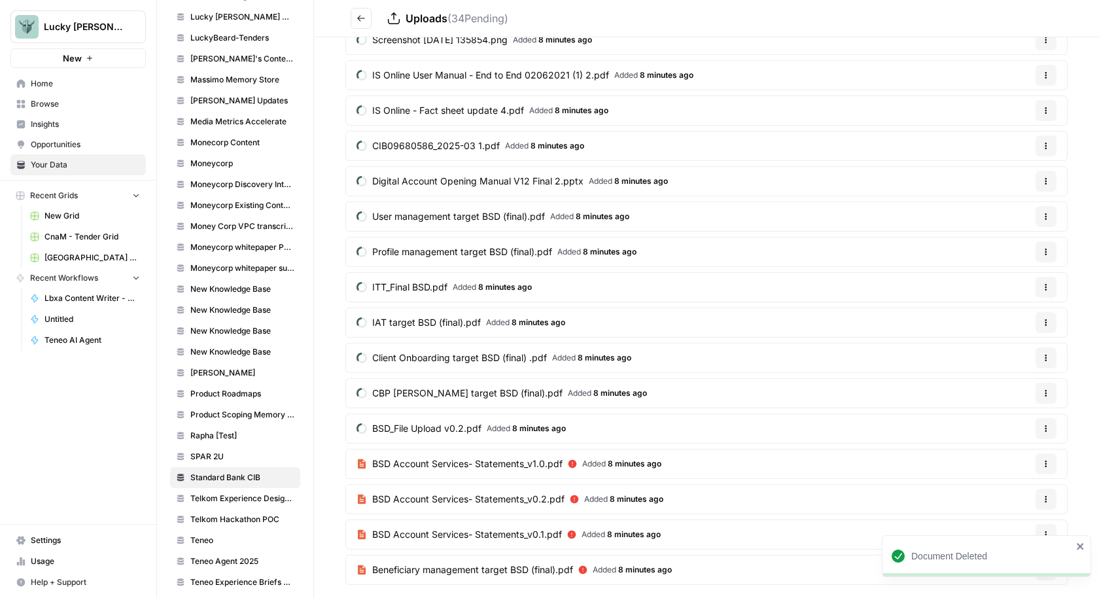
scroll to position [792, 0]
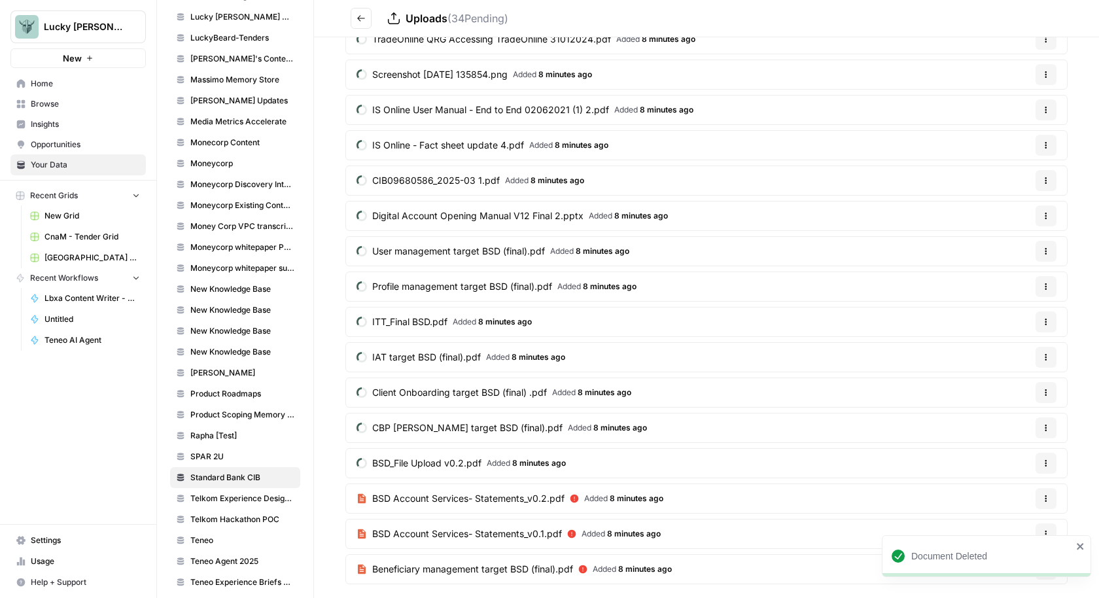
click at [1045, 459] on icon "button" at bounding box center [1046, 463] width 8 height 8
click at [1047, 523] on button "Options" at bounding box center [1046, 533] width 21 height 21
click at [1047, 533] on icon "button" at bounding box center [1046, 534] width 2 height 2
click at [1081, 546] on icon "close" at bounding box center [1080, 546] width 7 height 7
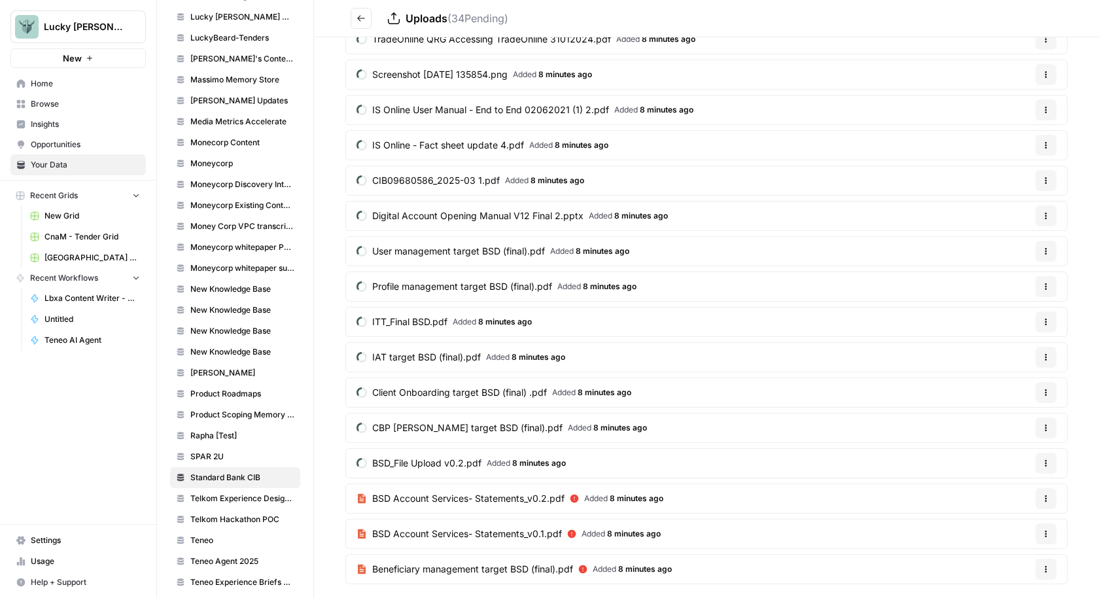
click at [1050, 559] on button "Options" at bounding box center [1046, 569] width 21 height 21
click at [1023, 574] on span "Delete File" at bounding box center [1019, 577] width 43 height 13
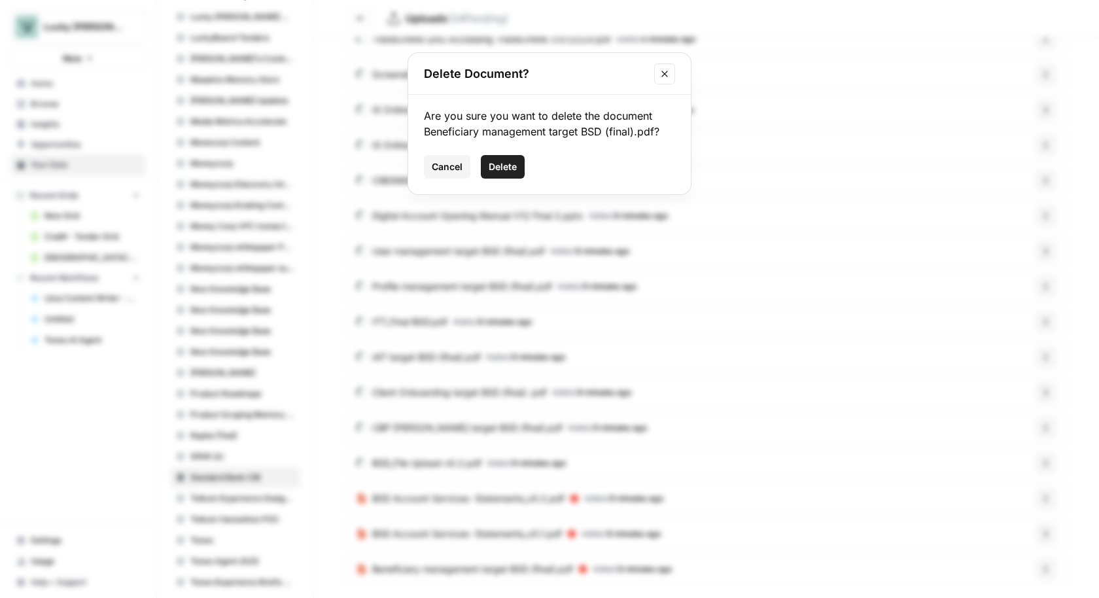
click at [506, 158] on button "Delete" at bounding box center [503, 167] width 44 height 24
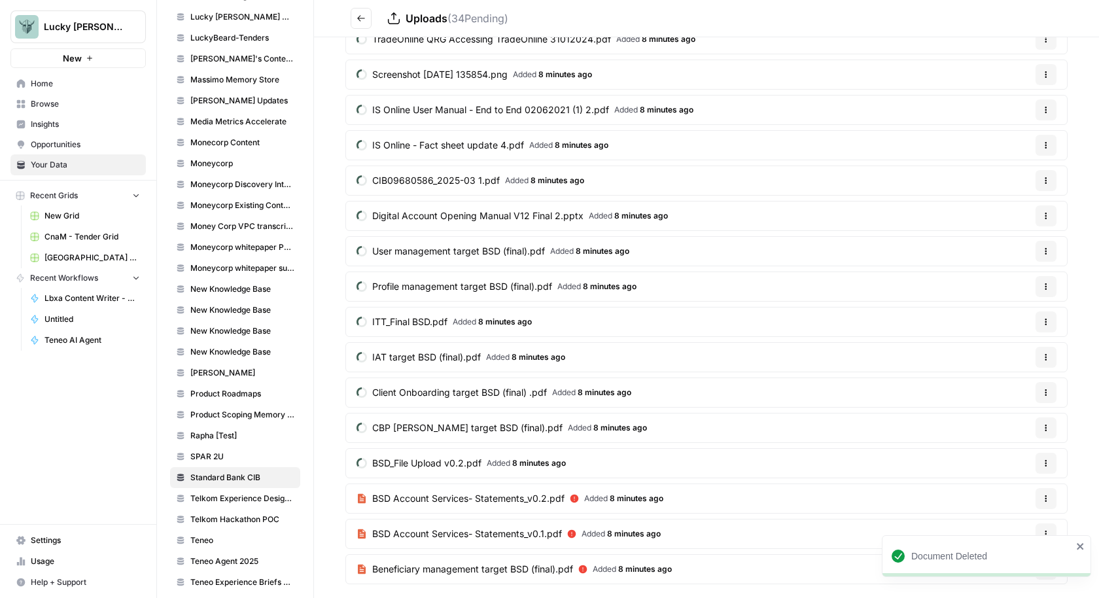
scroll to position [757, 0]
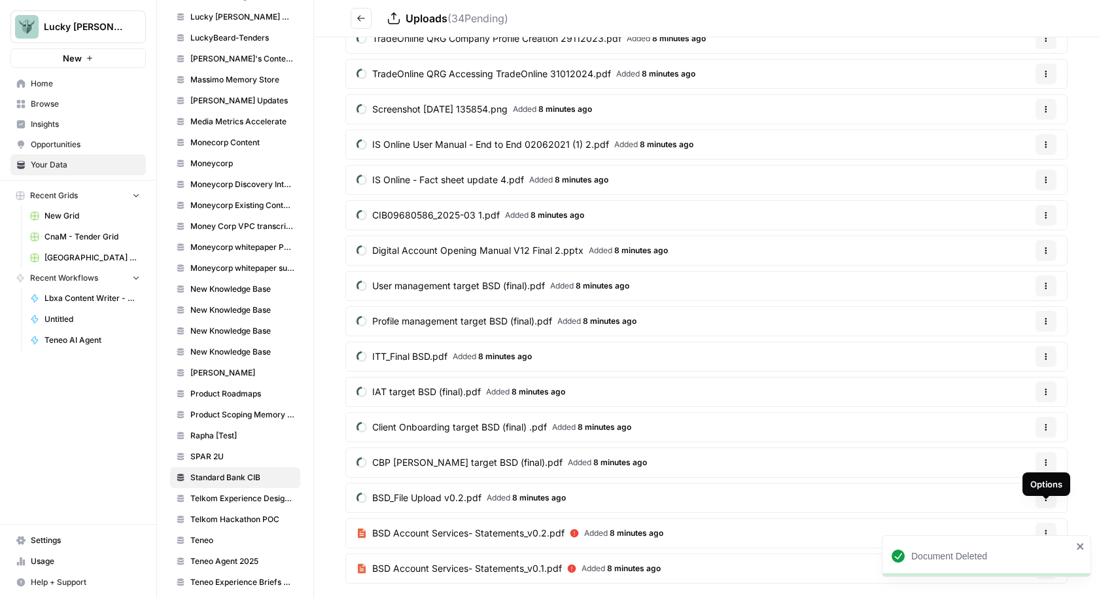
click at [1047, 523] on button "Options" at bounding box center [1046, 533] width 21 height 21
click at [1050, 529] on icon "button" at bounding box center [1046, 533] width 8 height 8
click at [1049, 529] on icon "button" at bounding box center [1046, 533] width 8 height 8
click at [1032, 541] on span "Delete File" at bounding box center [1019, 542] width 43 height 13
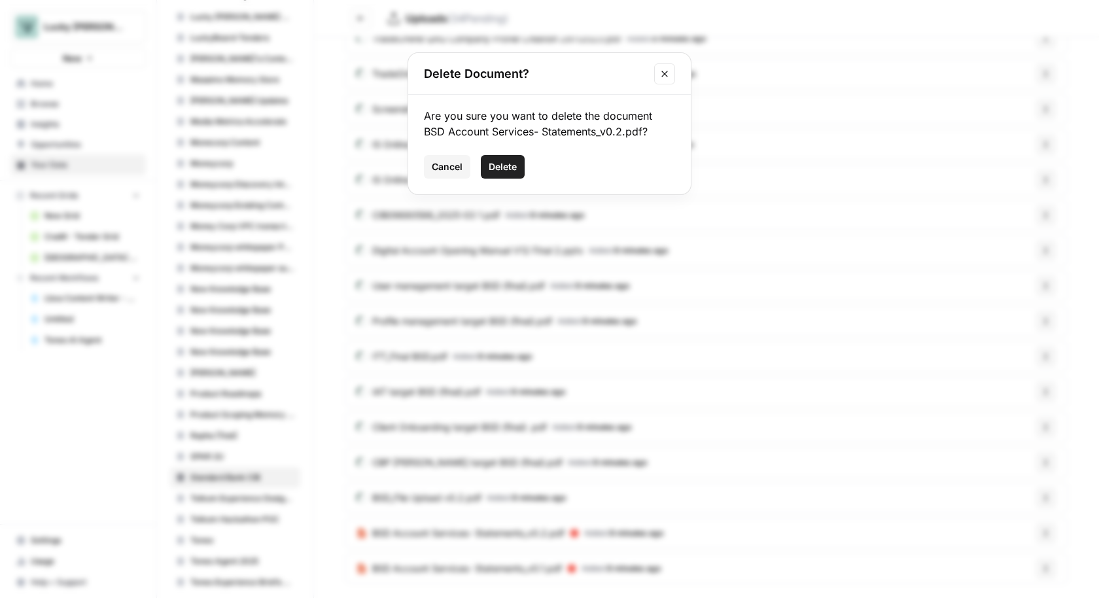
click at [510, 169] on span "Delete" at bounding box center [503, 166] width 28 height 13
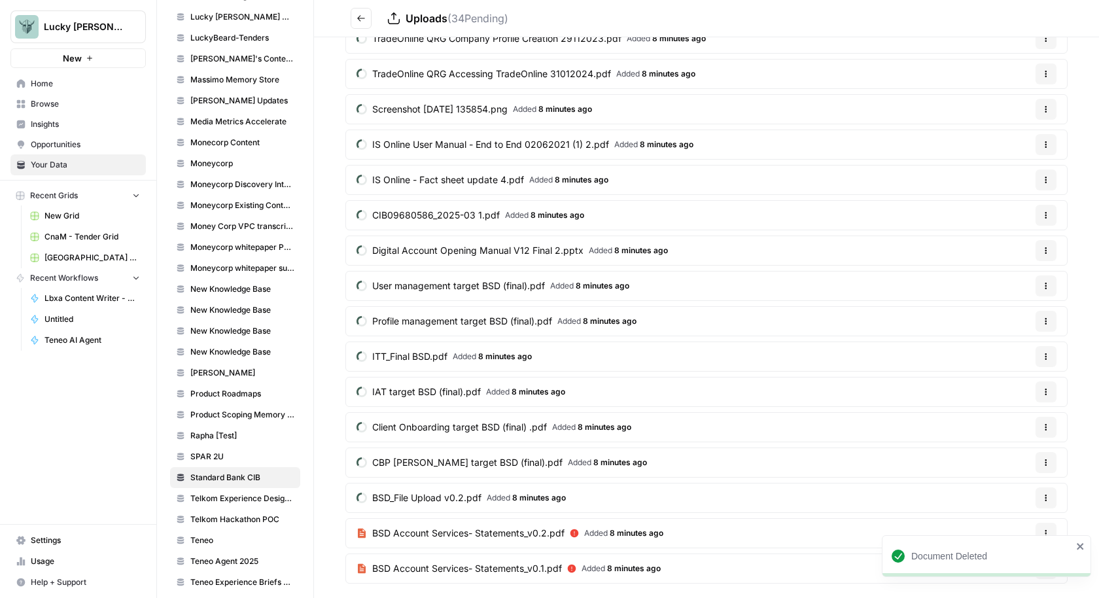
scroll to position [722, 0]
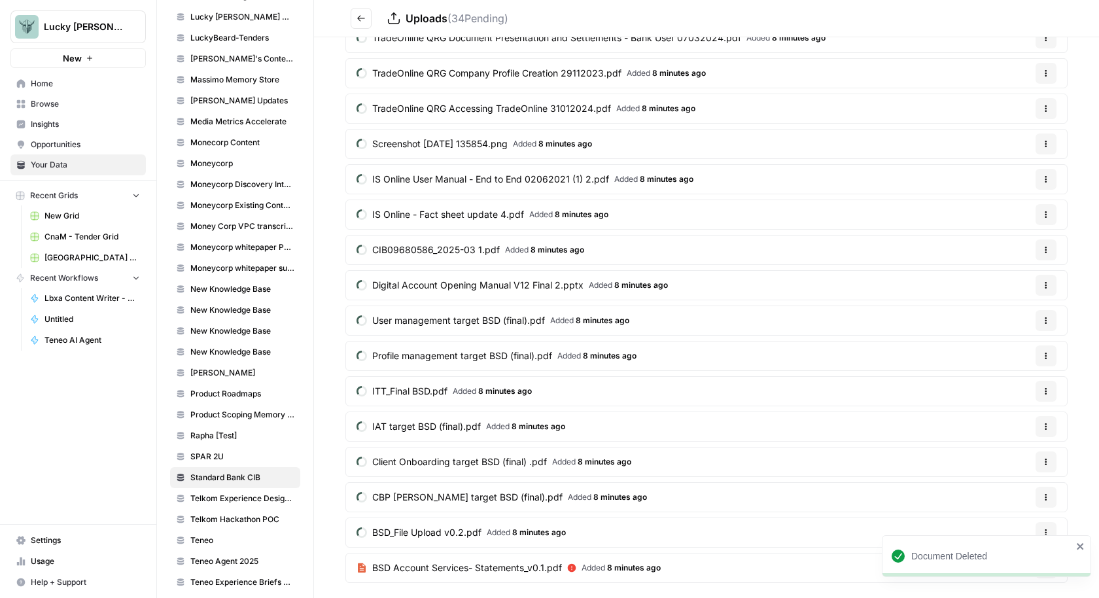
click at [1077, 545] on icon "close" at bounding box center [1080, 546] width 9 height 10
click at [1045, 564] on icon "button" at bounding box center [1046, 568] width 8 height 8
click at [1008, 576] on span "Delete File" at bounding box center [1019, 577] width 43 height 13
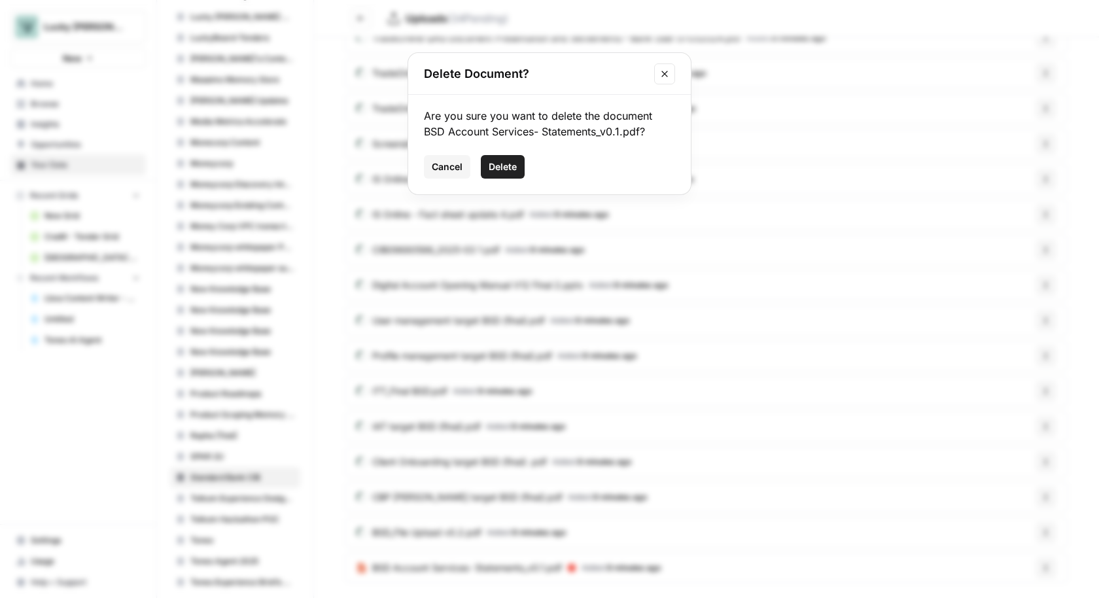
click at [508, 168] on span "Delete" at bounding box center [503, 166] width 28 height 13
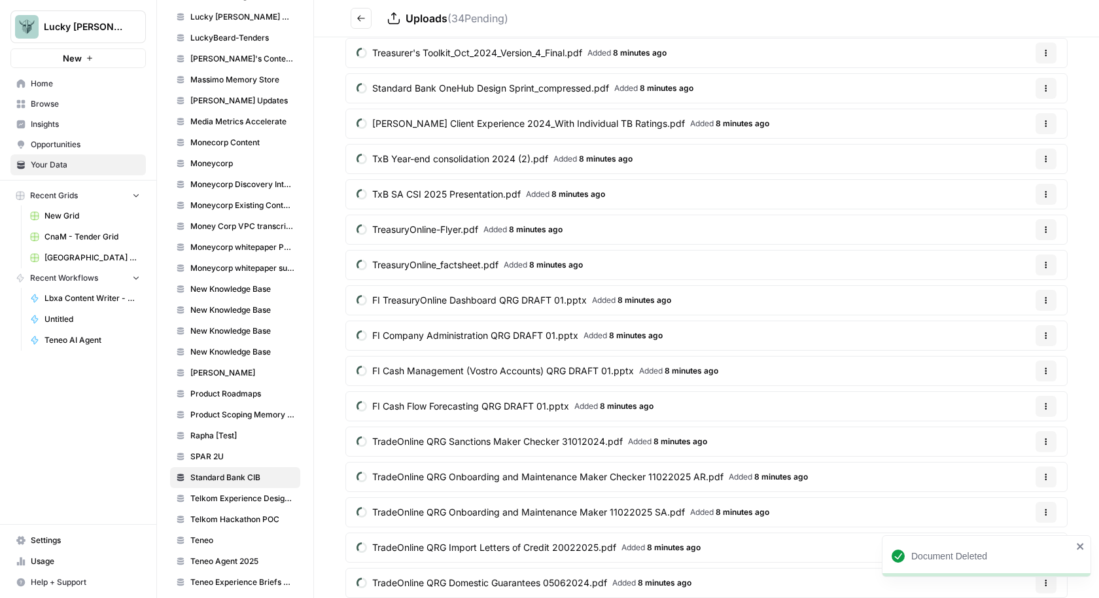
scroll to position [0, 0]
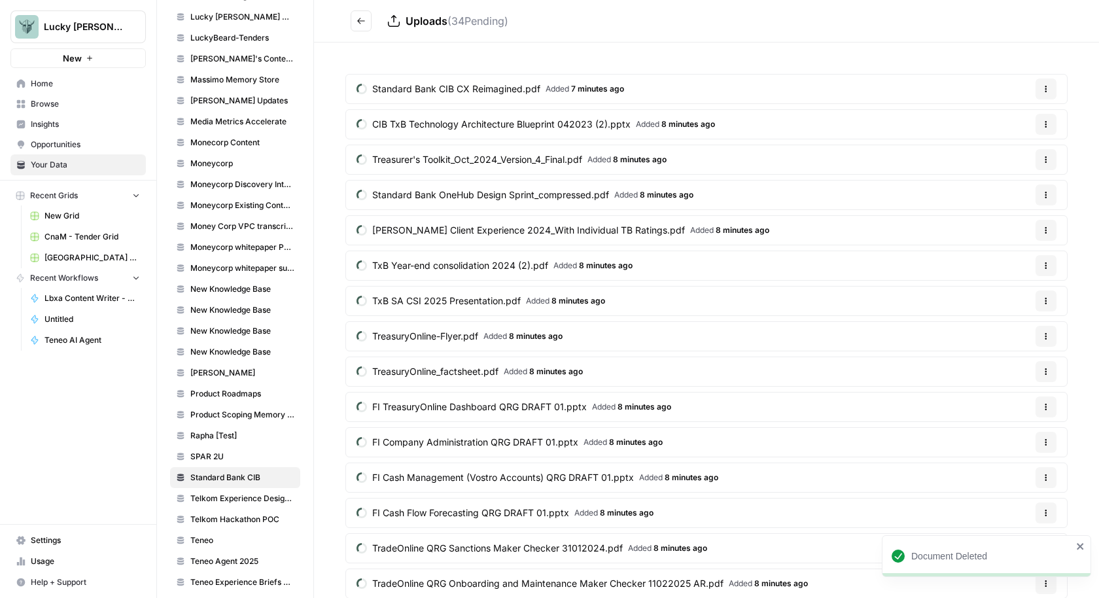
click at [359, 24] on icon "Go back" at bounding box center [361, 20] width 9 height 9
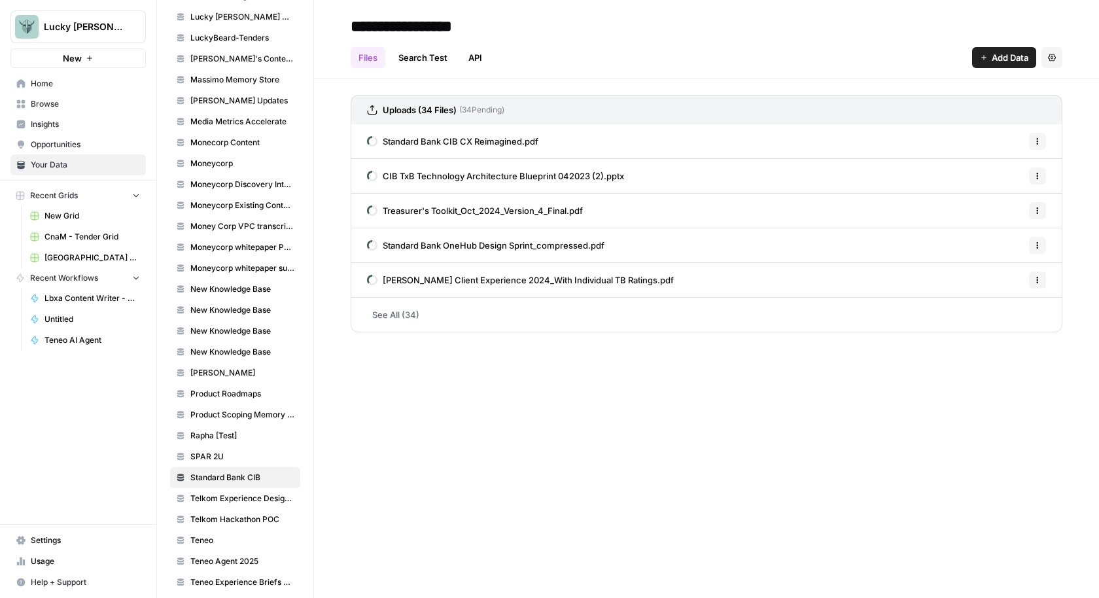
click at [395, 305] on link "See All (34)" at bounding box center [707, 315] width 712 height 34
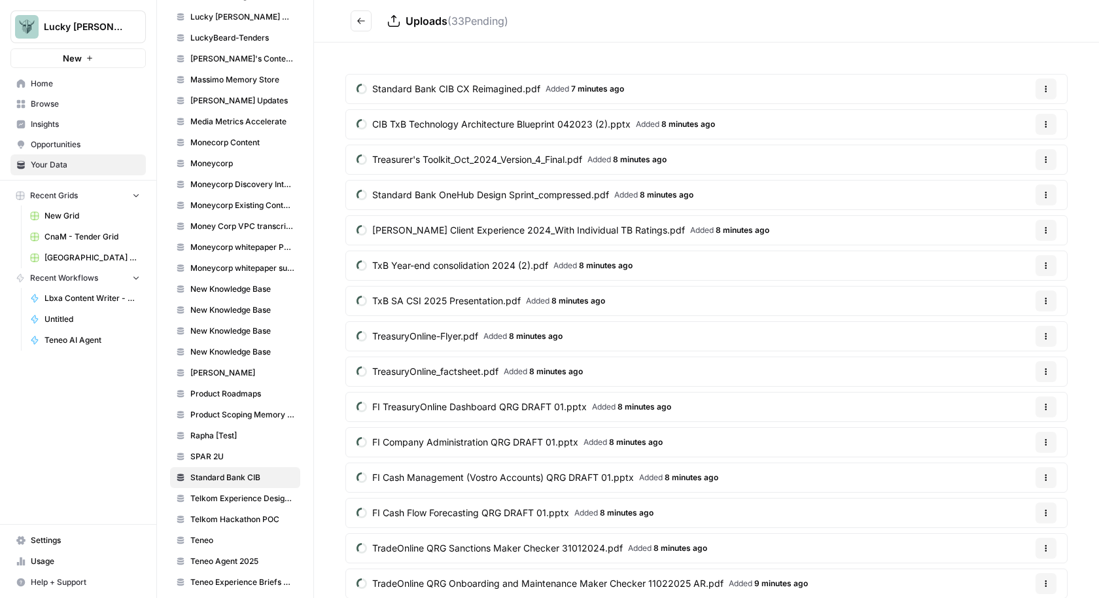
click at [360, 17] on icon "Go back" at bounding box center [361, 20] width 9 height 9
